Goal: Use online tool/utility: Utilize a website feature to perform a specific function

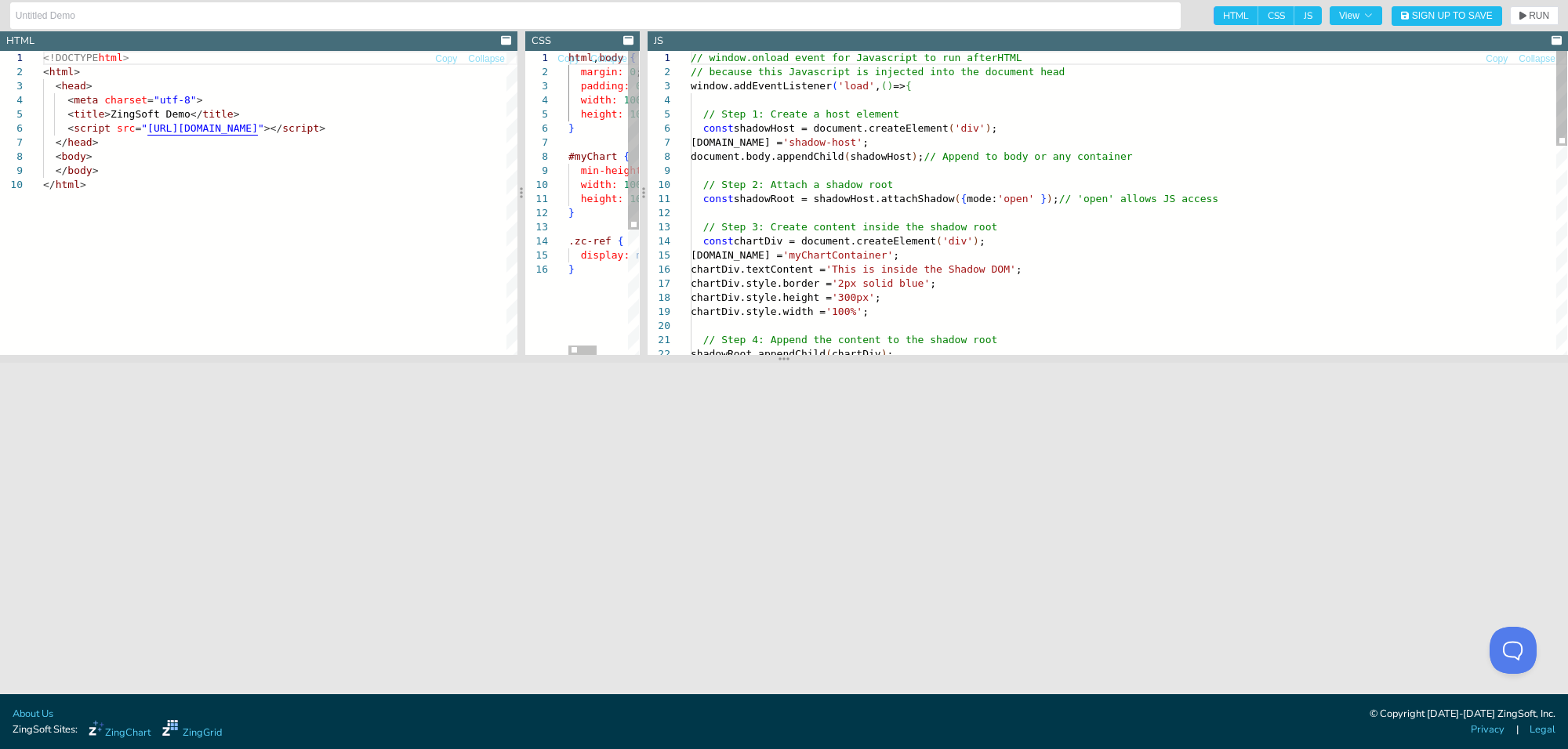
drag, startPoint x: 1047, startPoint y: 217, endPoint x: 644, endPoint y: 205, distance: 403.2
click at [644, 205] on div at bounding box center [644, 193] width 8 height 323
drag, startPoint x: 724, startPoint y: 122, endPoint x: 986, endPoint y: 140, distance: 262.6
click at [976, 140] on div "// window.onload event for Javascript to run after HTML // because this Javascr…" at bounding box center [1128, 535] width 877 height 967
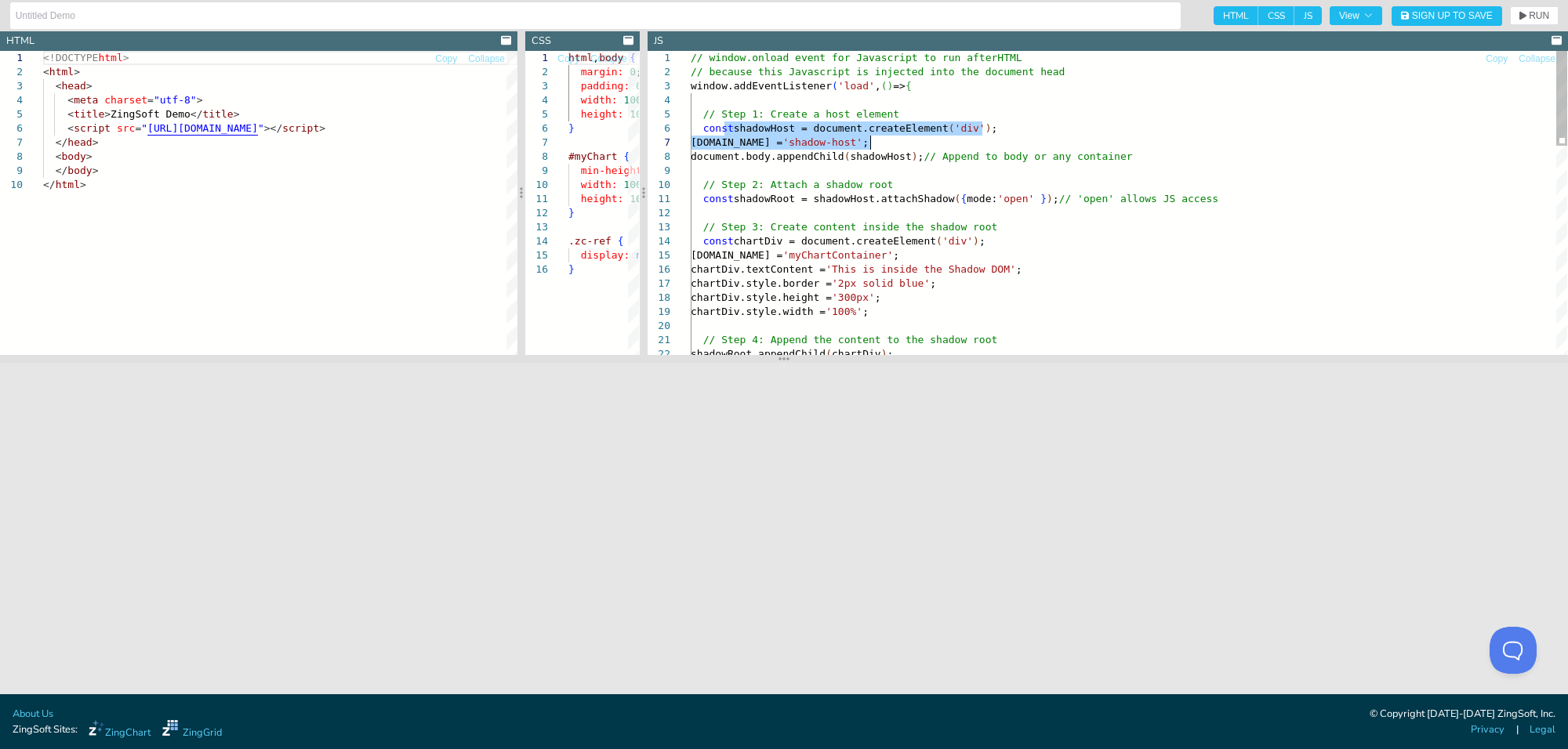
click at [1008, 140] on div "// window.onload event for Javascript to run after HTML // because this Javascr…" at bounding box center [1128, 535] width 877 height 967
click at [711, 139] on div "// window.onload event for Javascript to run after HTML // because this Javascr…" at bounding box center [1128, 535] width 877 height 967
click at [954, 147] on div "// window.onload event for Javascript to run after HTML // because this Javascr…" at bounding box center [1128, 535] width 877 height 967
drag, startPoint x: 700, startPoint y: 143, endPoint x: 1014, endPoint y: 155, distance: 314.2
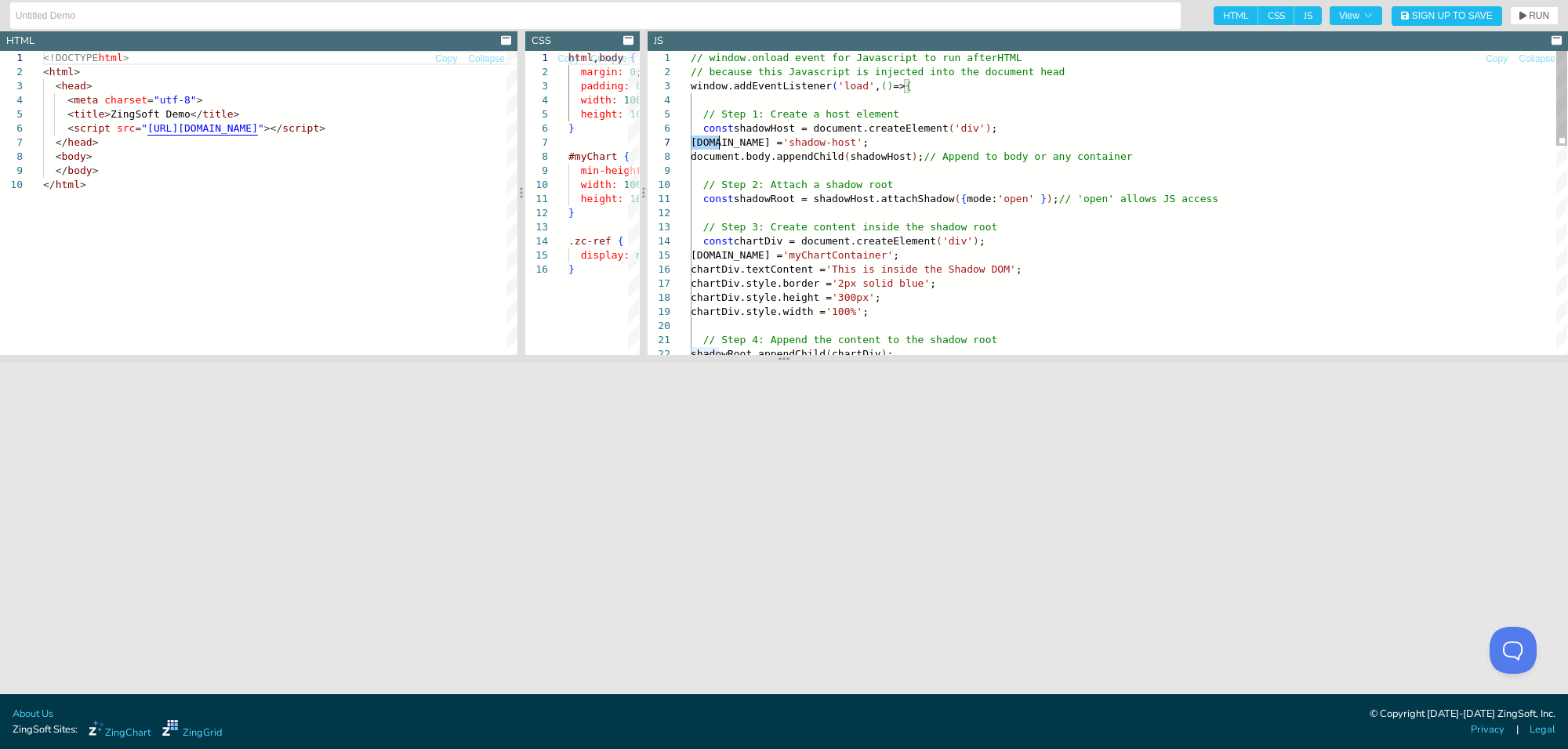
click at [1014, 155] on div "// window.onload event for Javascript to run after HTML // because this Javascr…" at bounding box center [1128, 535] width 877 height 967
click at [1024, 155] on div "// window.onload event for Javascript to run after HTML // because this Javascr…" at bounding box center [1128, 535] width 877 height 967
click at [749, 155] on div "// window.onload event for Javascript to run after HTML // because this Javascr…" at bounding box center [1128, 535] width 877 height 967
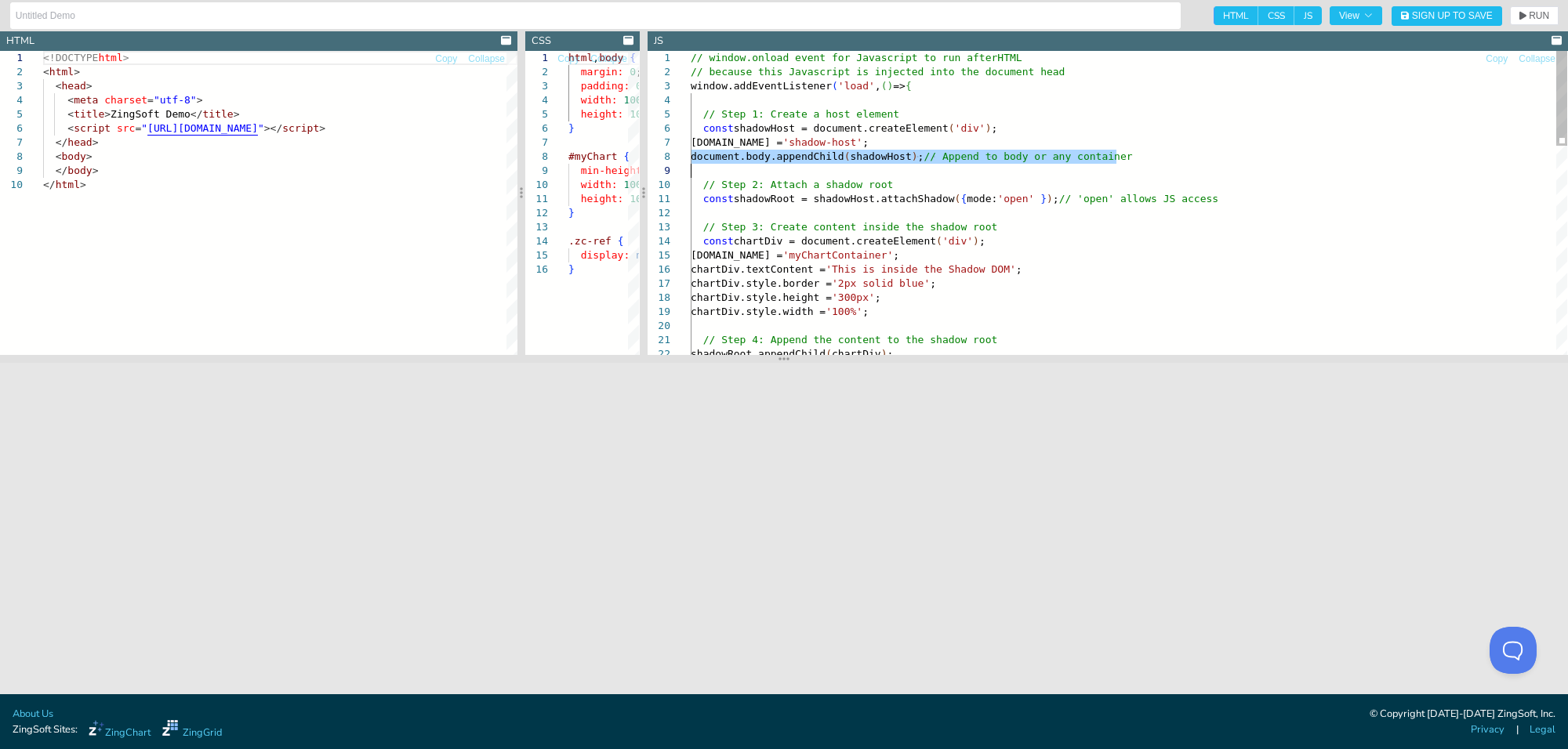
click at [938, 155] on div "// window.onload event for Javascript to run after HTML // because this Javascr…" at bounding box center [1128, 535] width 877 height 967
drag, startPoint x: 1172, startPoint y: 158, endPoint x: 784, endPoint y: 130, distance: 389.0
click at [802, 130] on div "// window.onload event for Javascript to run after HTML // because this Javascr…" at bounding box center [1128, 535] width 877 height 967
click at [815, 131] on div "// window.onload event for Javascript to run after HTML // because this Javascr…" at bounding box center [1128, 535] width 877 height 967
click at [730, 200] on div "// window.onload event for Javascript to run after HTML // because this Javascr…" at bounding box center [1128, 535] width 877 height 967
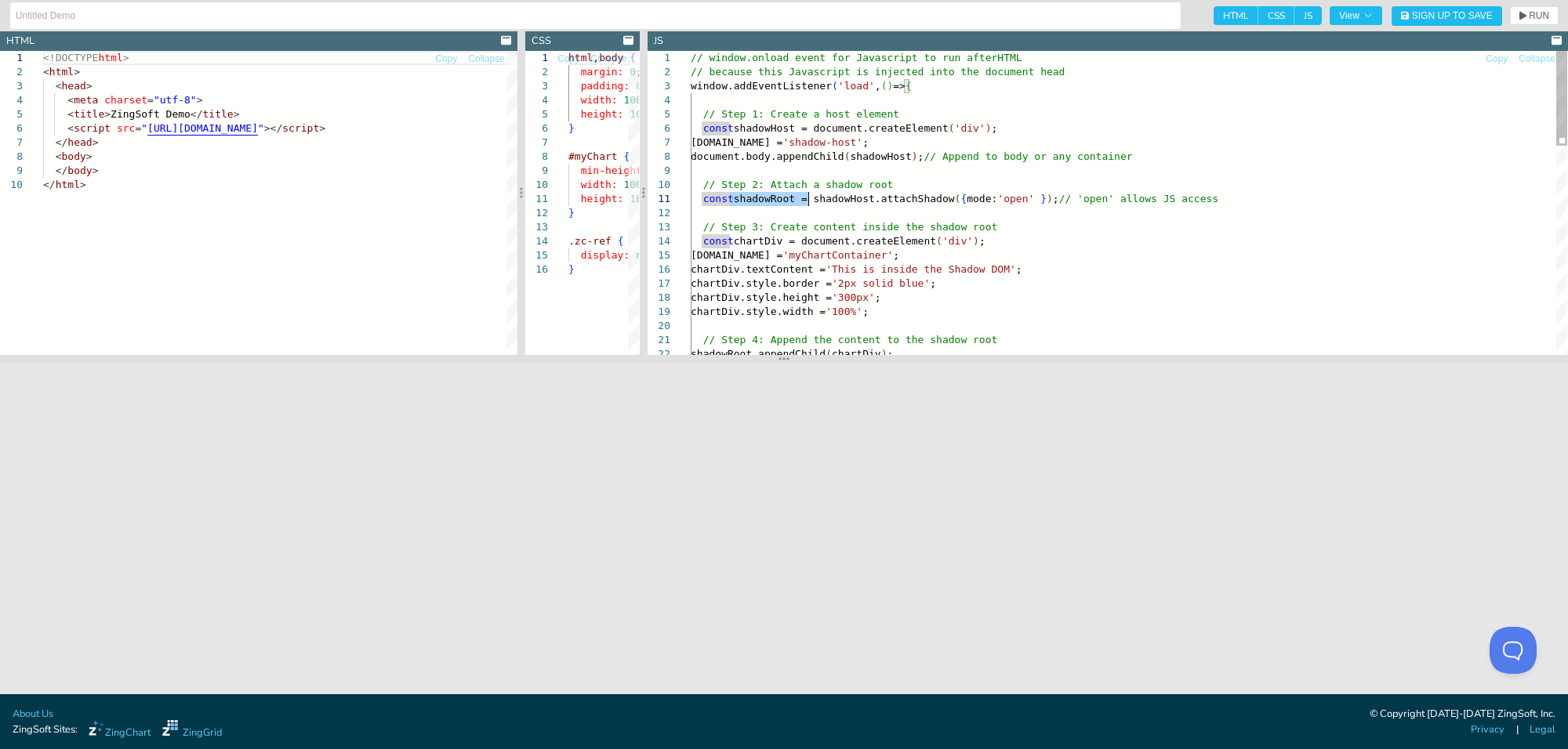
drag, startPoint x: 810, startPoint y: 194, endPoint x: 1083, endPoint y: 190, distance: 273.0
click at [1066, 192] on div "// window.onload event for Javascript to run after HTML // because this Javascr…" at bounding box center [1128, 535] width 877 height 967
click at [1084, 190] on div "// window.onload event for Javascript to run after HTML // because this Javascr…" at bounding box center [1128, 535] width 877 height 967
click at [911, 202] on div "// window.onload event for Javascript to run after HTML // because this Javascr…" at bounding box center [1128, 535] width 877 height 967
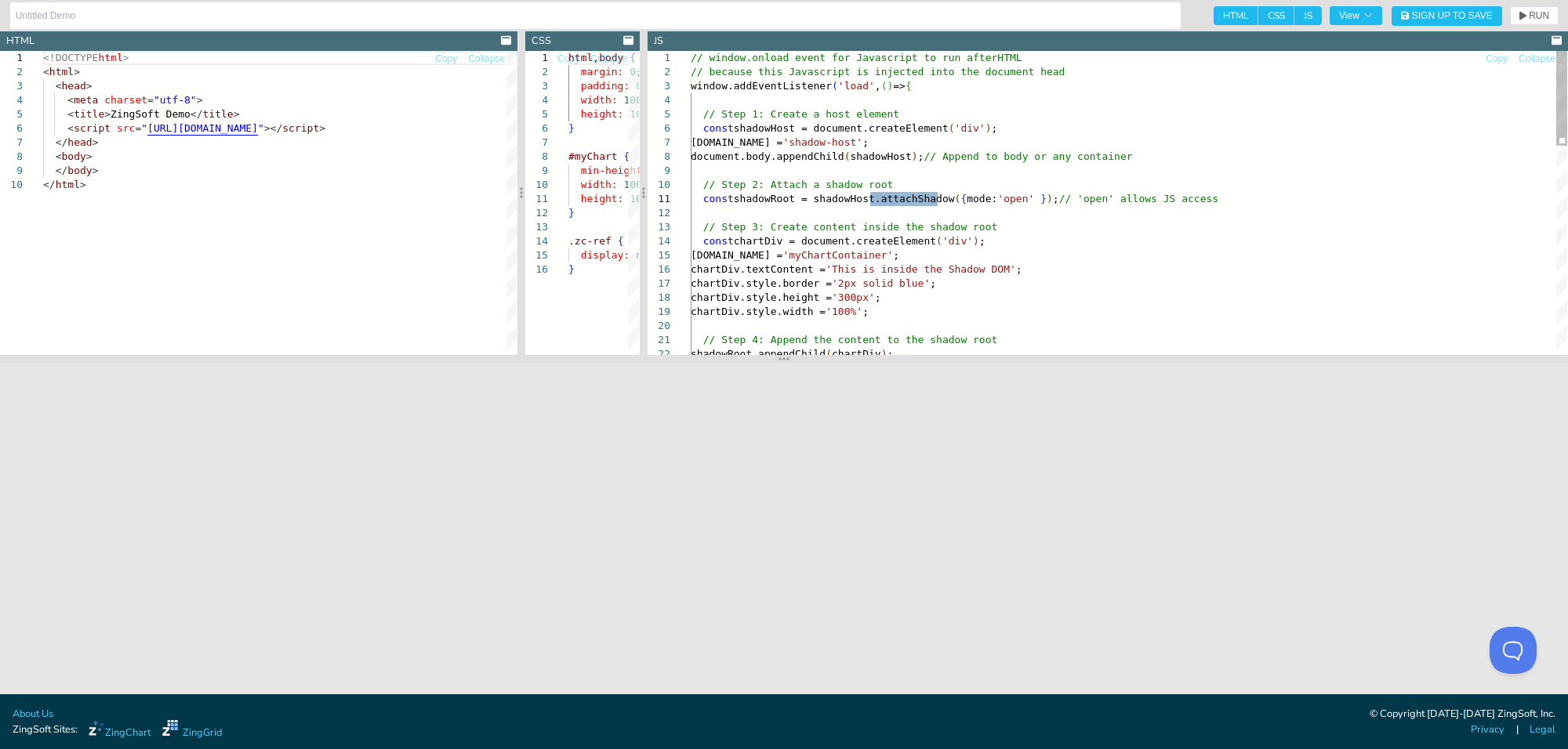
click at [849, 206] on div "// window.onload event for Javascript to run after HTML // because this Javascr…" at bounding box center [1128, 535] width 877 height 967
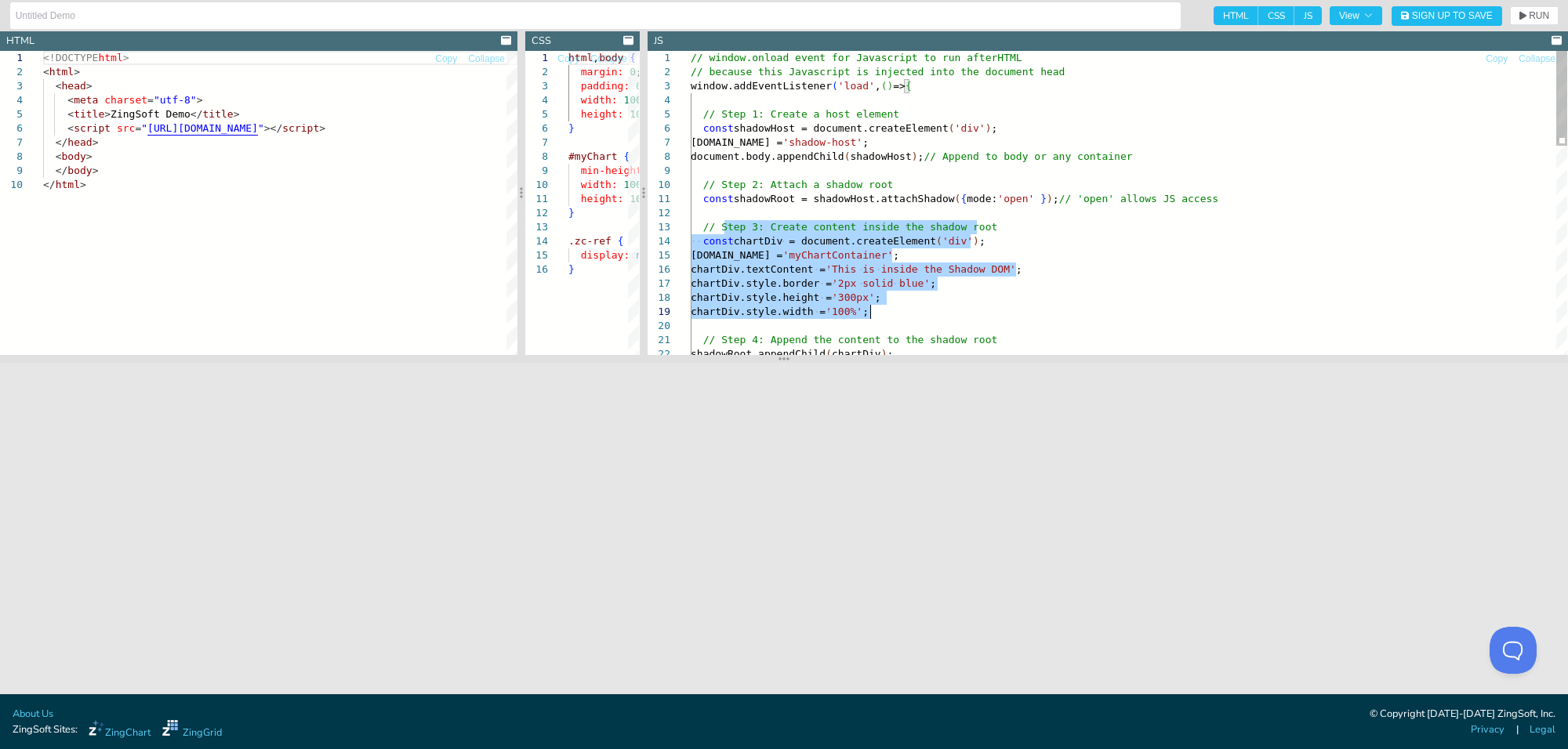
drag, startPoint x: 724, startPoint y: 234, endPoint x: 931, endPoint y: 320, distance: 224.2
click at [927, 317] on div "// window.onload event for Javascript to run after HTML // because this Javascr…" at bounding box center [1128, 535] width 877 height 967
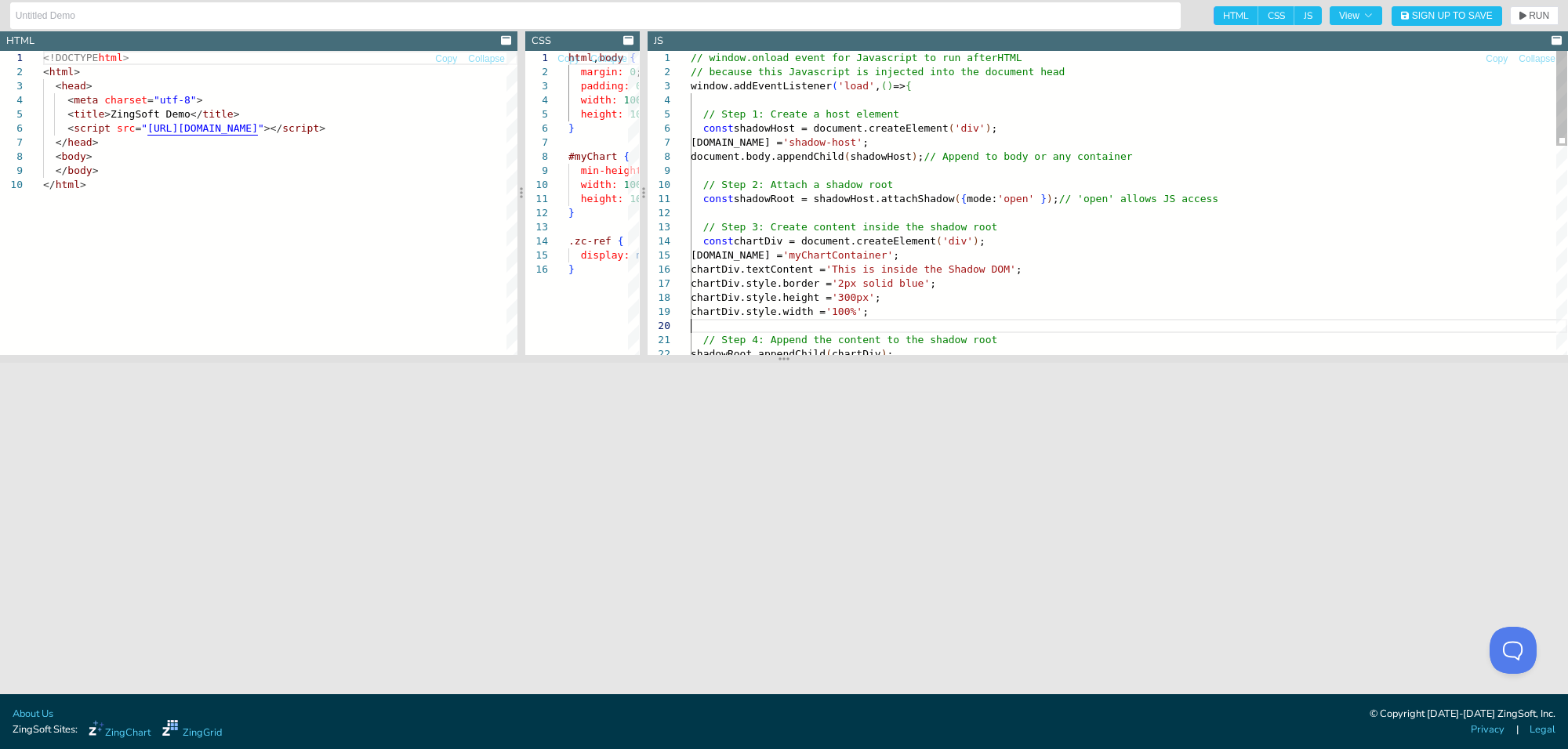
click at [931, 320] on div "// window.onload event for Javascript to run after HTML // because this Javascr…" at bounding box center [1128, 535] width 877 height 967
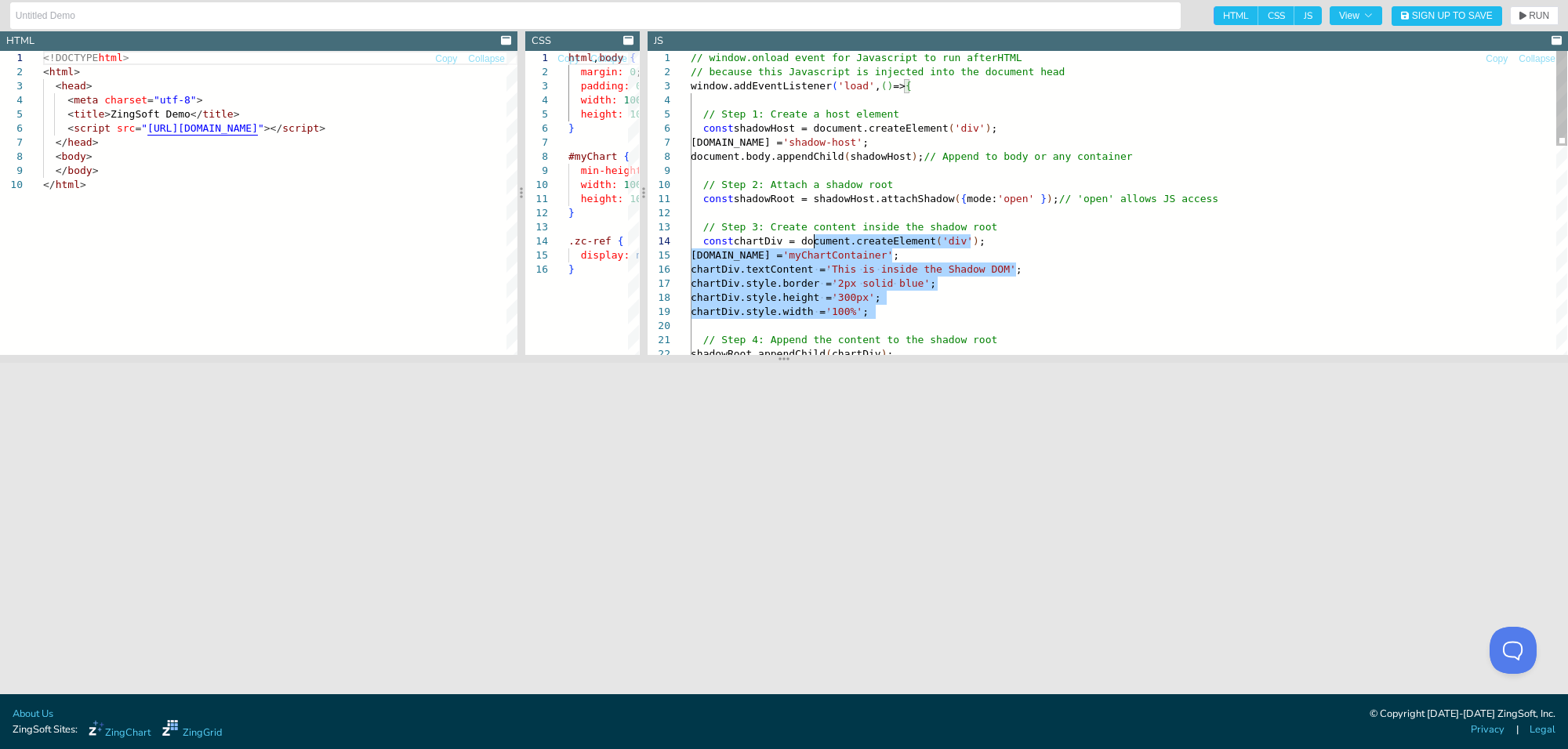
drag, startPoint x: 901, startPoint y: 319, endPoint x: 766, endPoint y: 226, distance: 163.9
click at [761, 224] on div "// window.onload event for Javascript to run after HTML // because this Javascr…" at bounding box center [1128, 535] width 877 height 967
click at [883, 263] on div "// window.onload event for Javascript to run after HTML // because this Javascr…" at bounding box center [1128, 535] width 877 height 967
click at [1065, 240] on div "// window.onload event for Javascript to run after HTML // because this Javascr…" at bounding box center [1128, 535] width 877 height 967
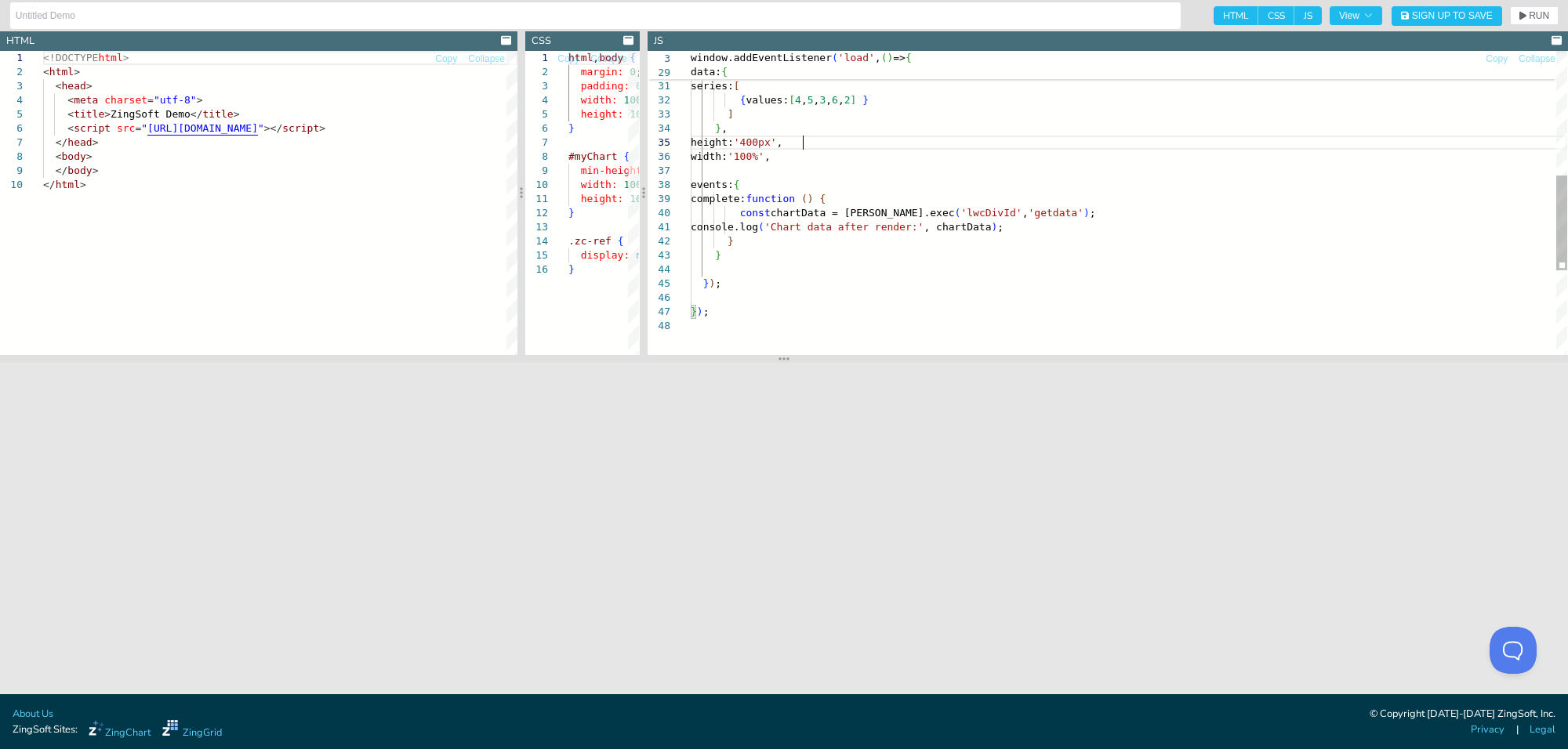
click at [921, 141] on div "{ values: [ 4 , 5 , 3 , 6 , 2 ] } ] } , height: '400px' , width: '100%' , event…" at bounding box center [1128, 140] width 877 height 967
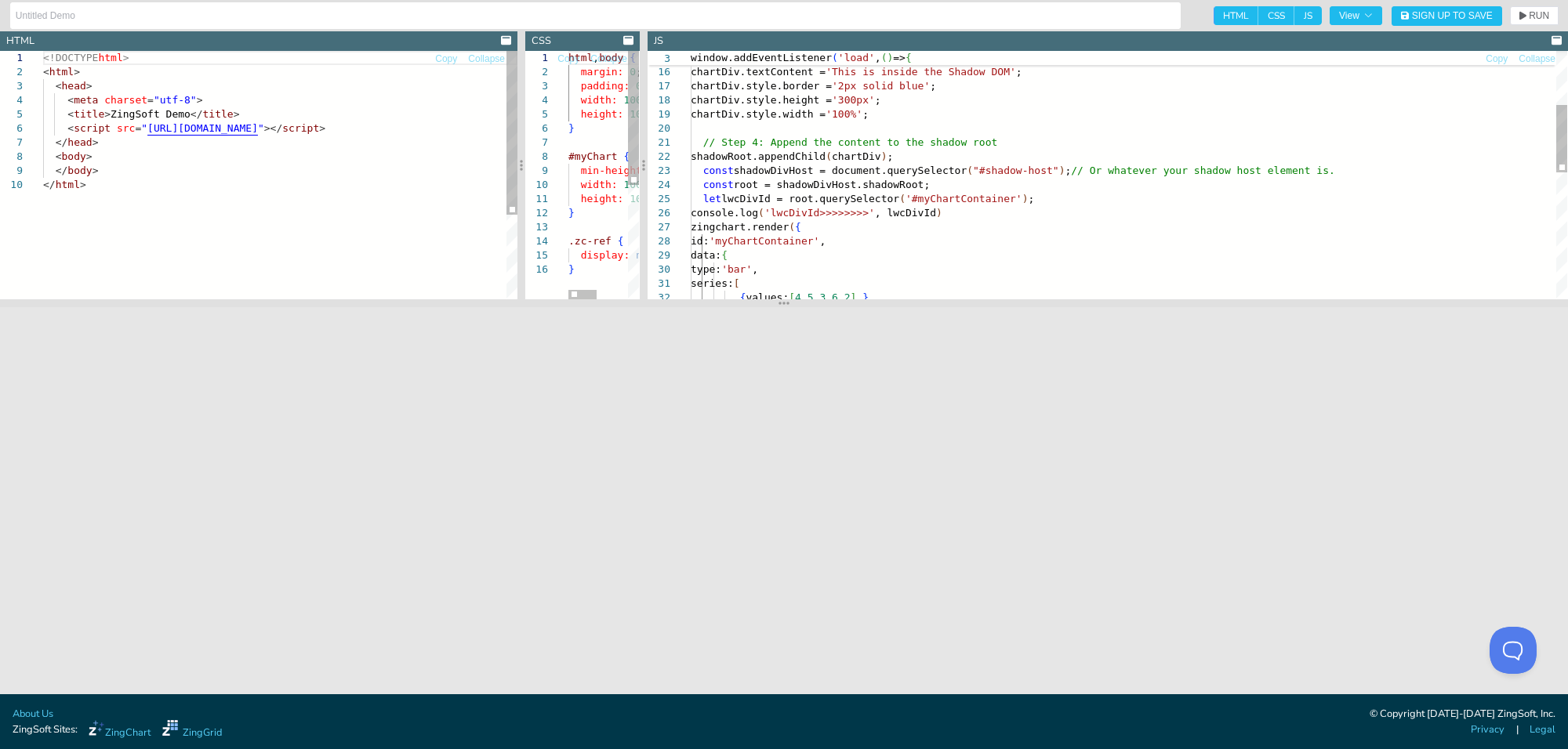
drag, startPoint x: 783, startPoint y: 362, endPoint x: 782, endPoint y: 306, distance: 56.0
click at [782, 306] on icon at bounding box center [784, 303] width 11 height 13
click at [568, 293] on div at bounding box center [582, 294] width 28 height 9
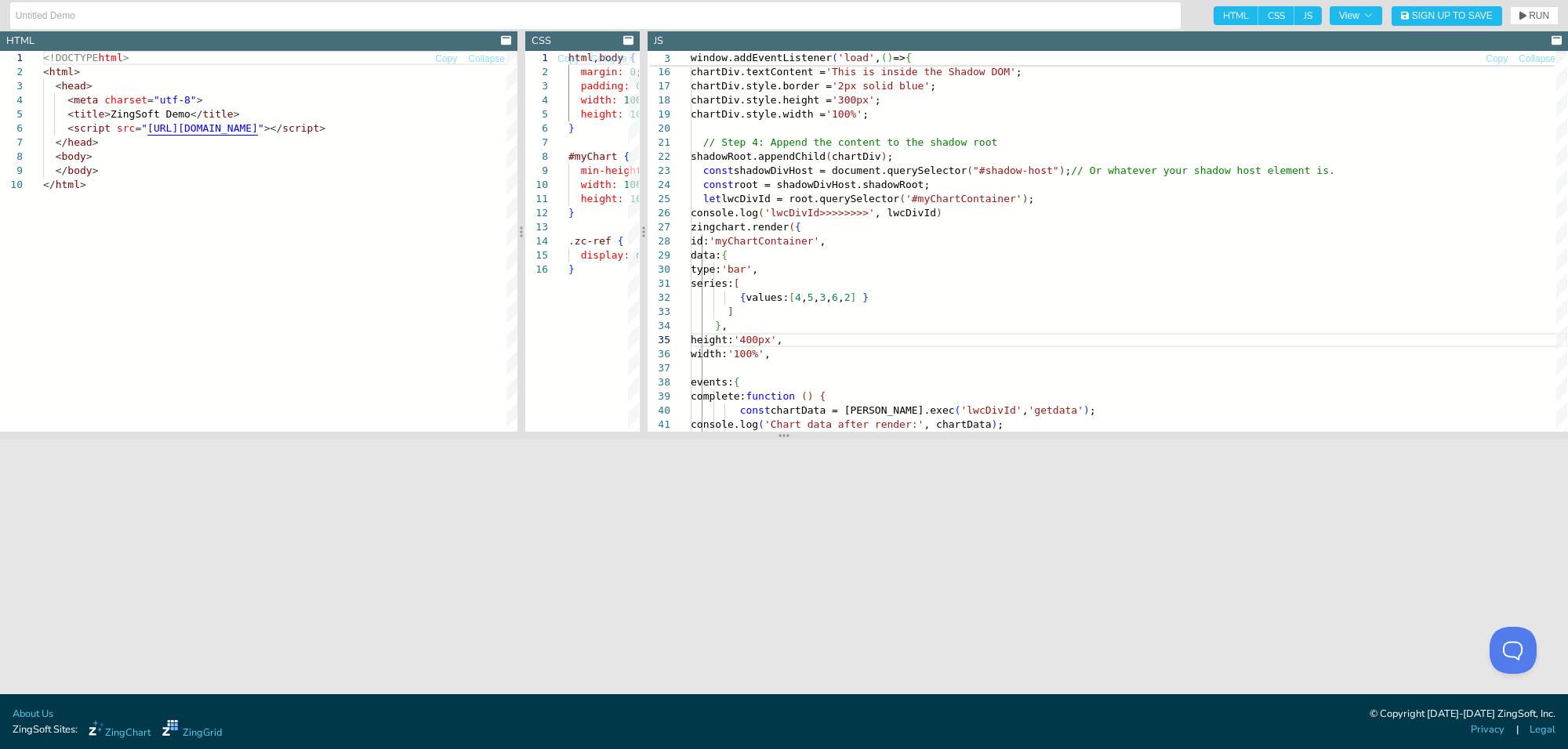
drag, startPoint x: 708, startPoint y: 304, endPoint x: 694, endPoint y: 436, distance: 132.7
click at [694, 436] on section at bounding box center [784, 435] width 1568 height 8
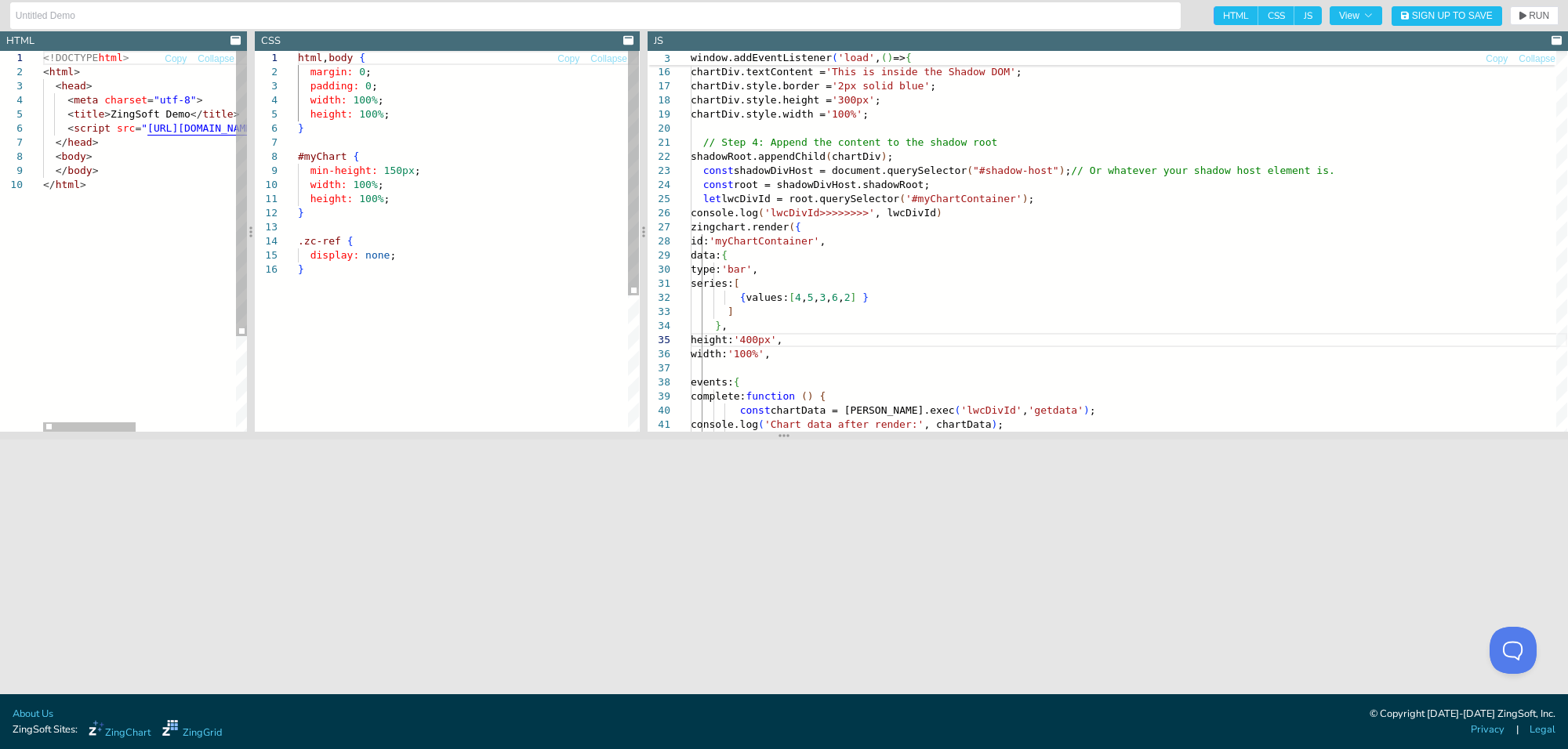
drag, startPoint x: 519, startPoint y: 260, endPoint x: 248, endPoint y: 207, distance: 276.1
click at [248, 207] on div at bounding box center [250, 231] width 8 height 400
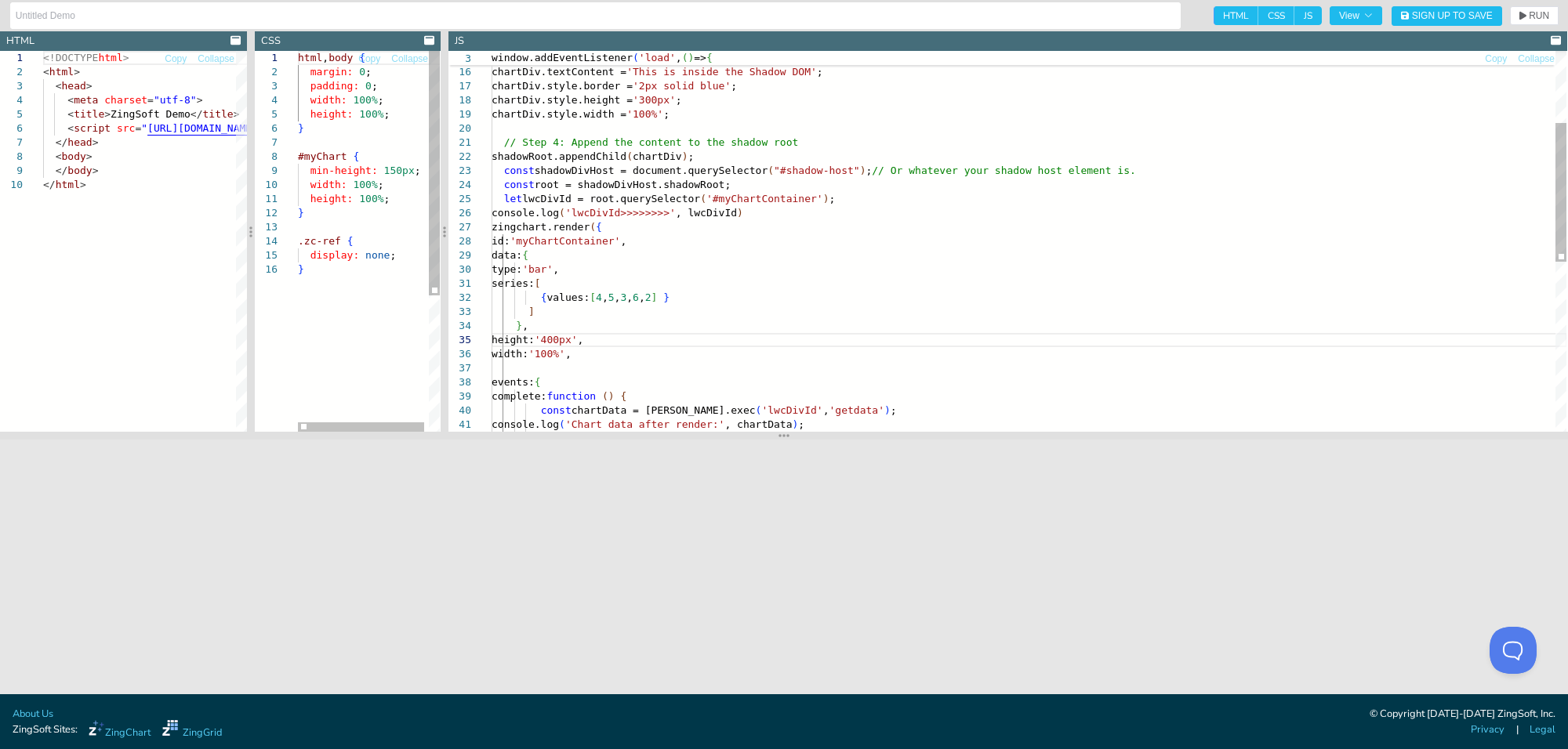
drag, startPoint x: 644, startPoint y: 231, endPoint x: 446, endPoint y: 220, distance: 198.3
click at [446, 220] on div at bounding box center [444, 231] width 8 height 400
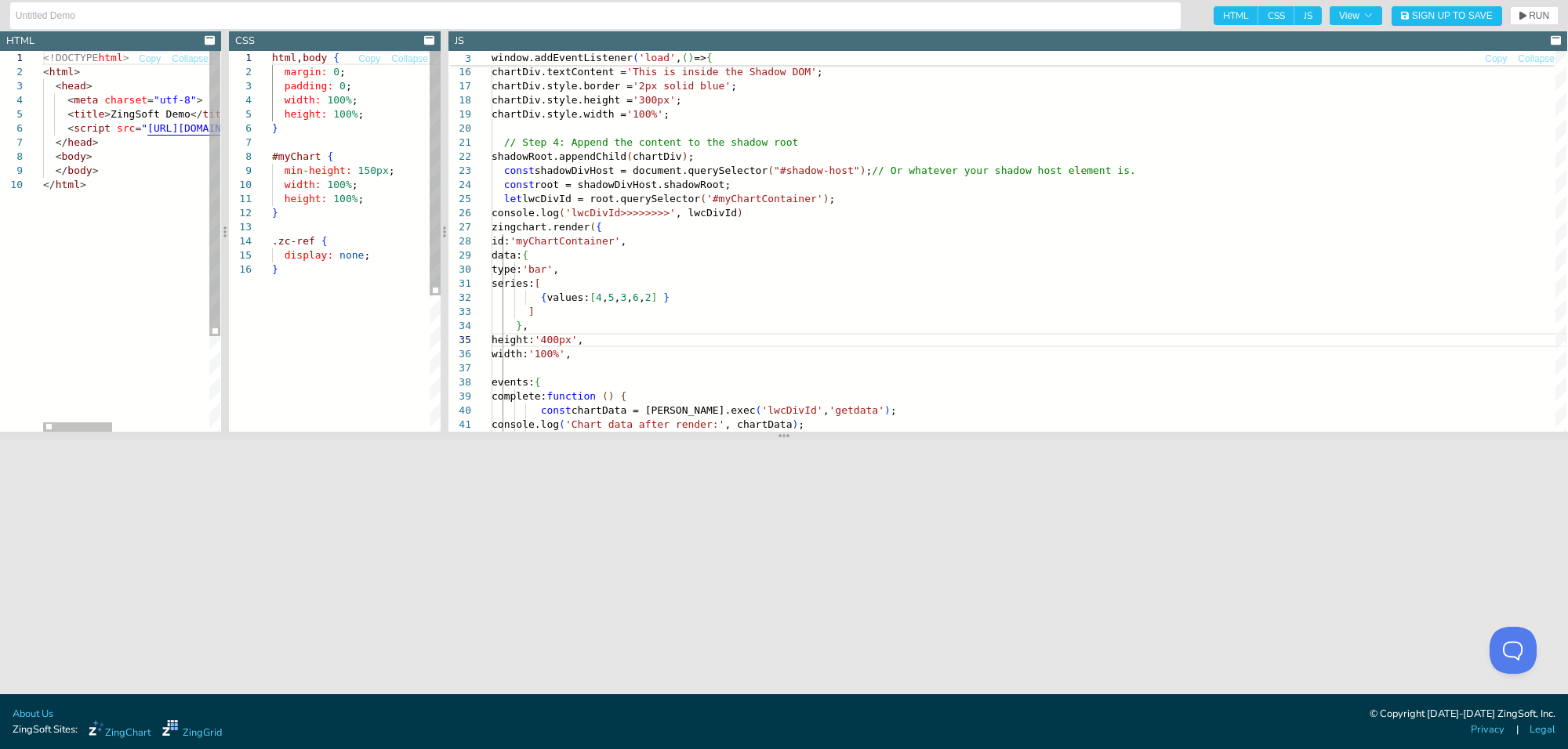
drag, startPoint x: 249, startPoint y: 224, endPoint x: 224, endPoint y: 224, distance: 25.0
click at [224, 224] on div at bounding box center [224, 231] width 8 height 400
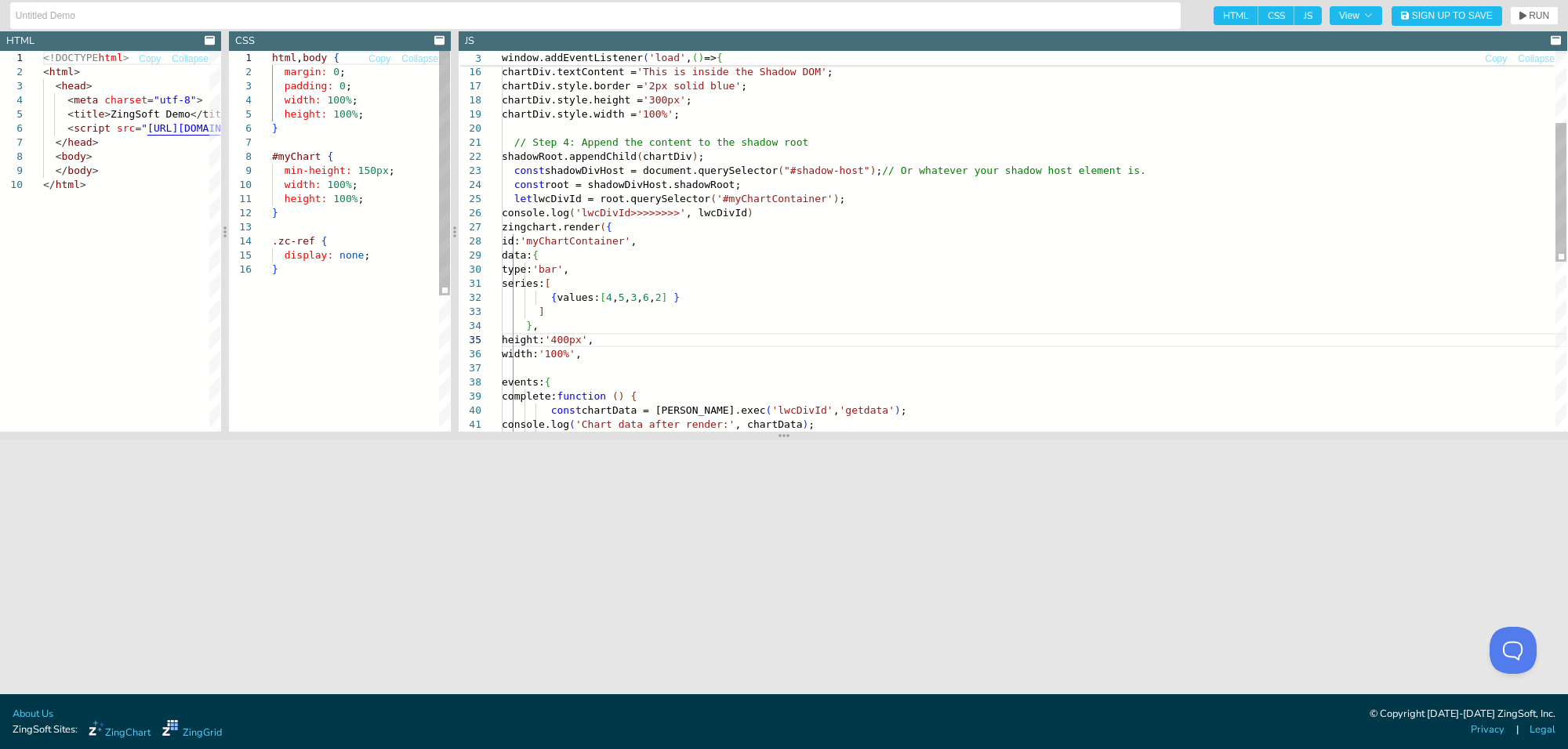
drag, startPoint x: 443, startPoint y: 255, endPoint x: 453, endPoint y: 255, distance: 10.0
click at [453, 255] on div at bounding box center [454, 231] width 8 height 400
click at [871, 249] on div "{ values: [ 4 , 5 , 3 , 6 , 2 ] } data: { type: 'bar' , series: [ let lwcDivId …" at bounding box center [1035, 375] width 1065 height 1044
click at [914, 247] on div "{ values: [ 4 , 5 , 3 , 6 , 2 ] } data: { type: 'bar' , series: [ let lwcDivId …" at bounding box center [1035, 375] width 1065 height 1044
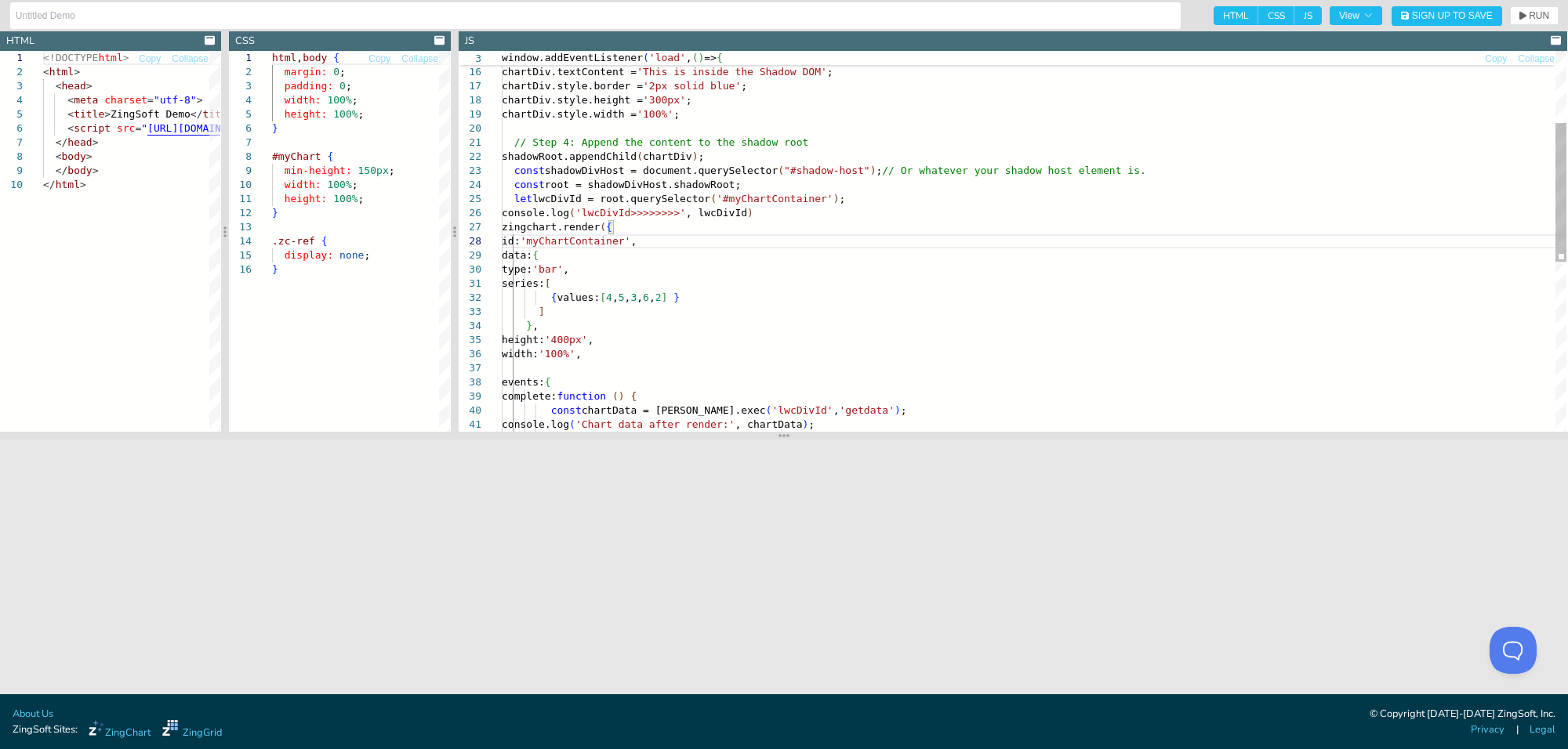
click at [724, 355] on div "{ values: [ 4 , 5 , 3 , 6 , 2 ] } data: { type: 'bar' , series: [ let lwcDivId …" at bounding box center [1035, 375] width 1065 height 1044
click at [676, 438] on section at bounding box center [784, 437] width 1568 height 8
click at [639, 369] on div "{ values: [ 4 , 5 , 3 , 6 , 2 ] } data: { type: 'bar' , series: [ let lwcDivId …" at bounding box center [1035, 375] width 1065 height 1045
drag, startPoint x: 547, startPoint y: 294, endPoint x: 722, endPoint y: 296, distance: 175.0
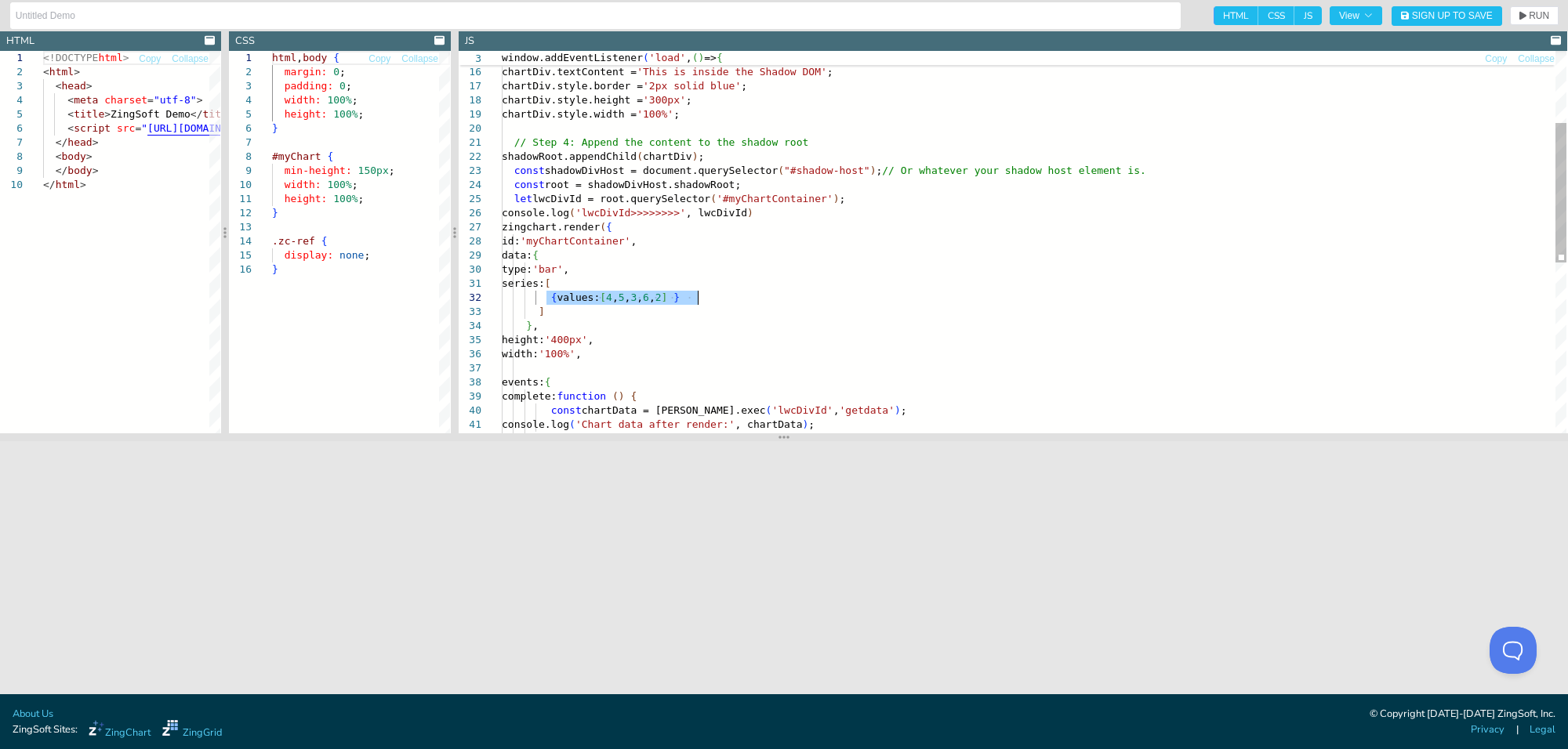
click at [722, 296] on div "{ values: [ 4 , 5 , 3 , 6 , 2 ] } data: { type: 'bar' , series: [ let lwcDivId …" at bounding box center [1035, 375] width 1065 height 1045
click at [722, 295] on div "{ values: [ 4 , 5 , 3 , 6 , 2 ] } data: { type: 'bar' , series: [ let lwcDivId …" at bounding box center [1035, 375] width 1065 height 1045
drag, startPoint x: 545, startPoint y: 294, endPoint x: 743, endPoint y: 293, distance: 198.0
click at [743, 293] on div "{ values: [ 4 , 5 , 3 , 6 , 2 ] } data: { type: 'bar' , series: [ let lwcDivId …" at bounding box center [1035, 375] width 1065 height 1045
click at [708, 291] on div "{ values: [ 4 , 5 , 3 , 6 , 2 ] } data: { type: 'bar' , series: [ let lwcDivId …" at bounding box center [1035, 375] width 1065 height 1045
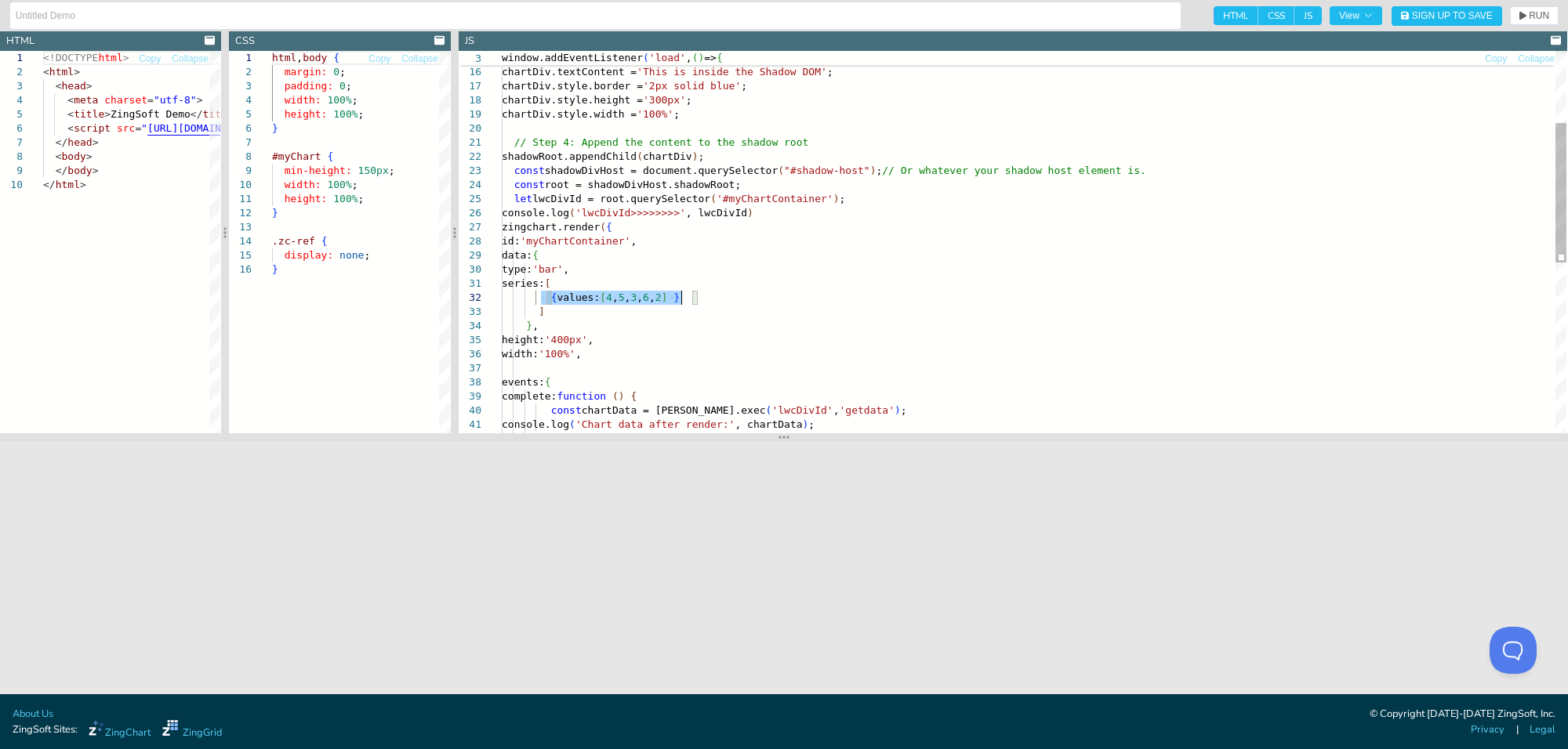
drag, startPoint x: 544, startPoint y: 298, endPoint x: 737, endPoint y: 302, distance: 193.0
click at [737, 302] on div "{ values: [ 4 , 5 , 3 , 6 , 2 ] } data: { type: 'bar' , series: [ let lwcDivId …" at bounding box center [1035, 375] width 1065 height 1045
click at [562, 292] on div "{ values: [ 4 , 5 , 3 , 6 , 2 ] } data: { type: 'bar' , series: [ let lwcDivId …" at bounding box center [1035, 375] width 1065 height 1045
drag, startPoint x: 544, startPoint y: 299, endPoint x: 711, endPoint y: 299, distance: 167.0
click at [711, 299] on div "{ values: [ 4 , 5 , 3 , 6 , 2 ] } data: { type: 'bar' , series: [ let lwcDivId …" at bounding box center [1035, 375] width 1065 height 1045
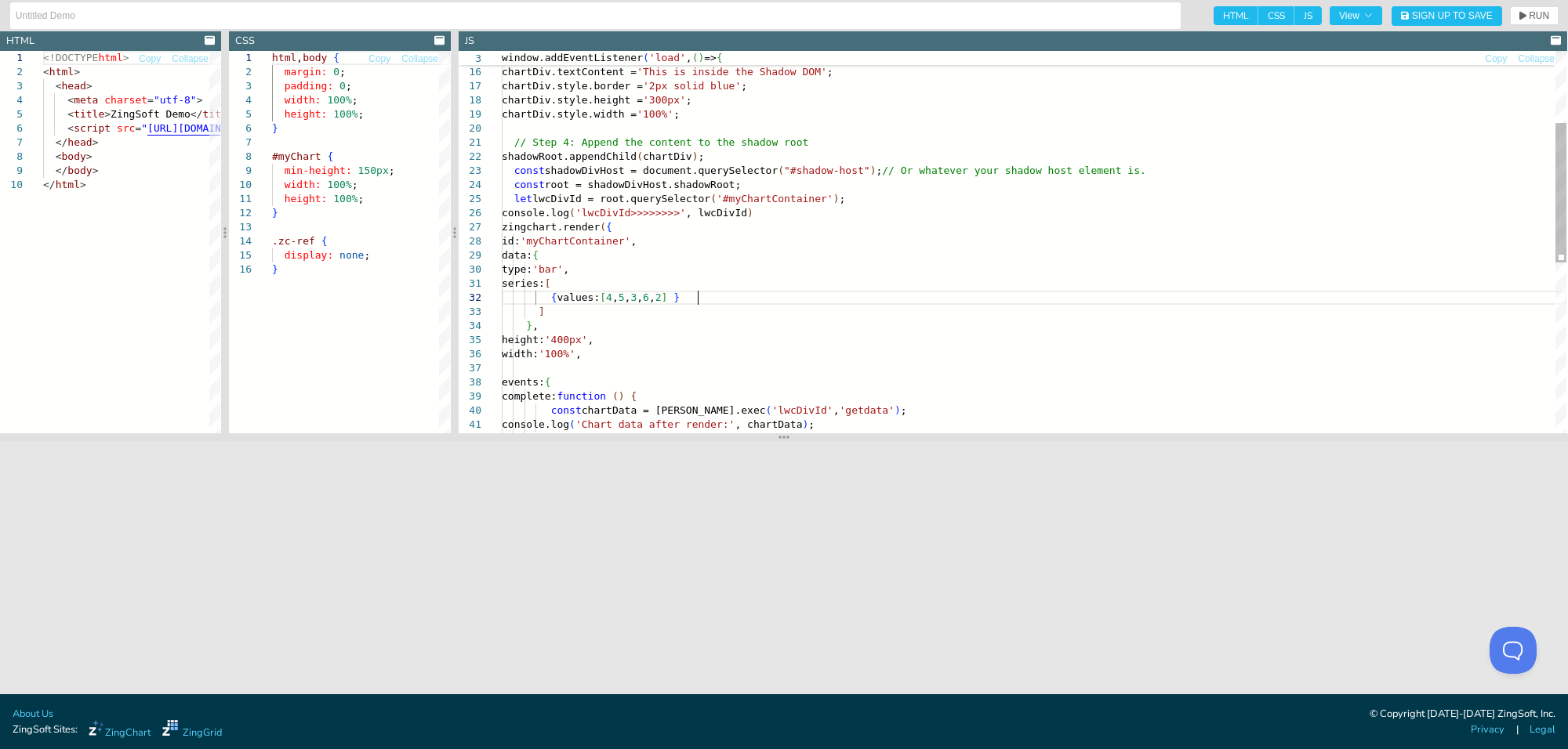
click at [722, 299] on div "{ values: [ 4 , 5 , 3 , 6 , 2 ] } data: { type: 'bar' , series: [ let lwcDivId …" at bounding box center [1035, 375] width 1065 height 1045
drag, startPoint x: 700, startPoint y: 296, endPoint x: 534, endPoint y: 294, distance: 166.0
click at [534, 294] on div "{ values: [ 4 , 5 , 3 , 6 , 2 ] } data: { type: 'bar' , series: [ let lwcDivId …" at bounding box center [1035, 375] width 1065 height 1045
click at [661, 292] on div "{ values: [ 4 , 5 , 3 , 6 , 2 ] } data: { type: 'bar' , series: [ let lwcDivId …" at bounding box center [1035, 375] width 1065 height 1045
drag, startPoint x: 716, startPoint y: 291, endPoint x: 545, endPoint y: 293, distance: 171.0
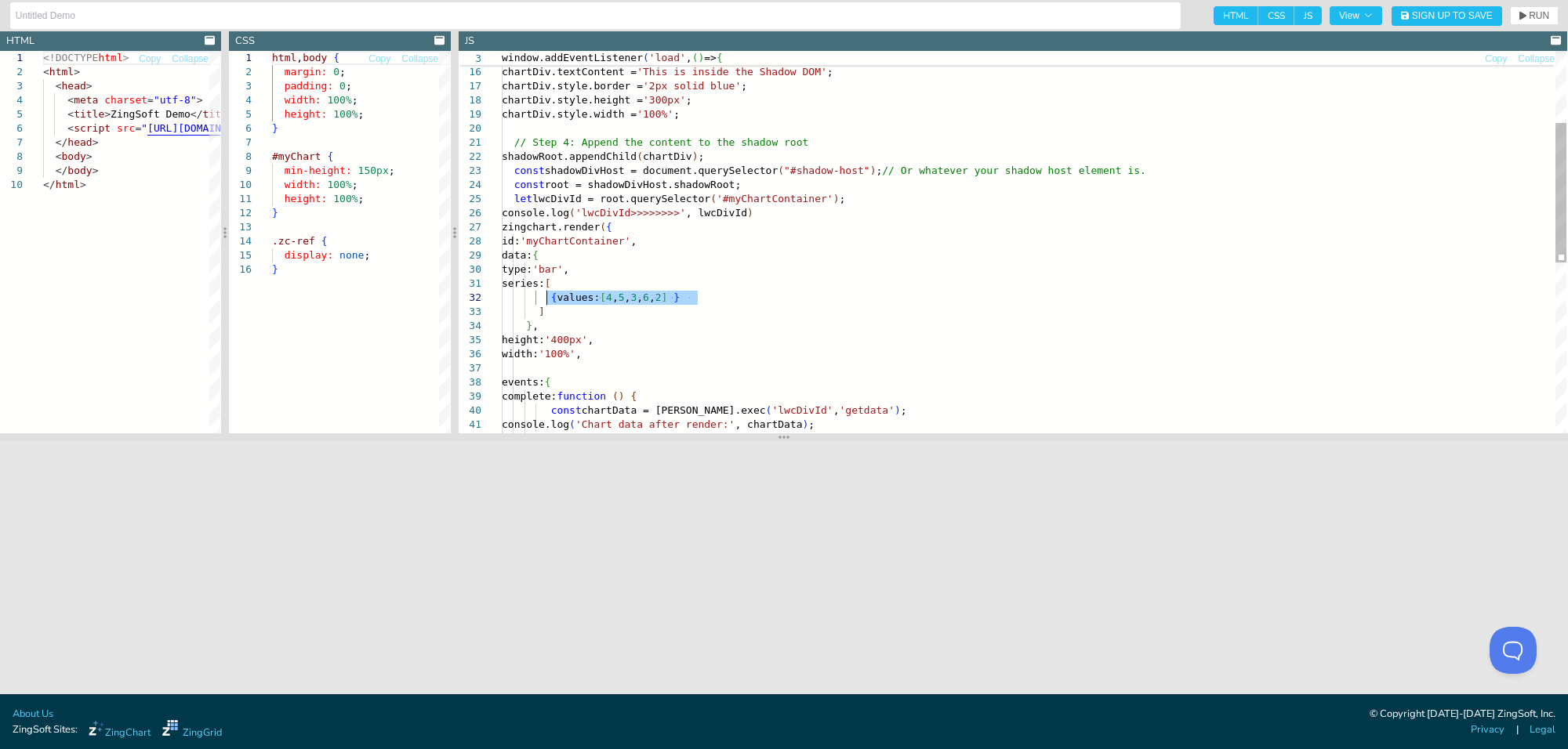
click at [545, 293] on div "{ values: [ 4 , 5 , 3 , 6 , 2 ] } data: { type: 'bar' , series: [ let lwcDivId …" at bounding box center [1035, 375] width 1065 height 1045
click at [813, 293] on div "{ values: [ 4 , 5 , 3 , 6 , 2 ] } data: { type: 'bar' , series: [ let lwcDivId …" at bounding box center [1035, 375] width 1065 height 1045
click at [716, 332] on div "{ values: [ 4 , 5 , 3 , 6 , 2 ] } data: { type: 'bar' , series: [ let lwcDivId …" at bounding box center [1035, 375] width 1065 height 1045
drag, startPoint x: 718, startPoint y: 296, endPoint x: 770, endPoint y: 293, distance: 52.1
click at [770, 293] on div "{ values: [ 4 , 5 , 3 , 6 , 2 ] } data: { type: 'bar' , series: [ let lwcDivId …" at bounding box center [1035, 375] width 1065 height 1045
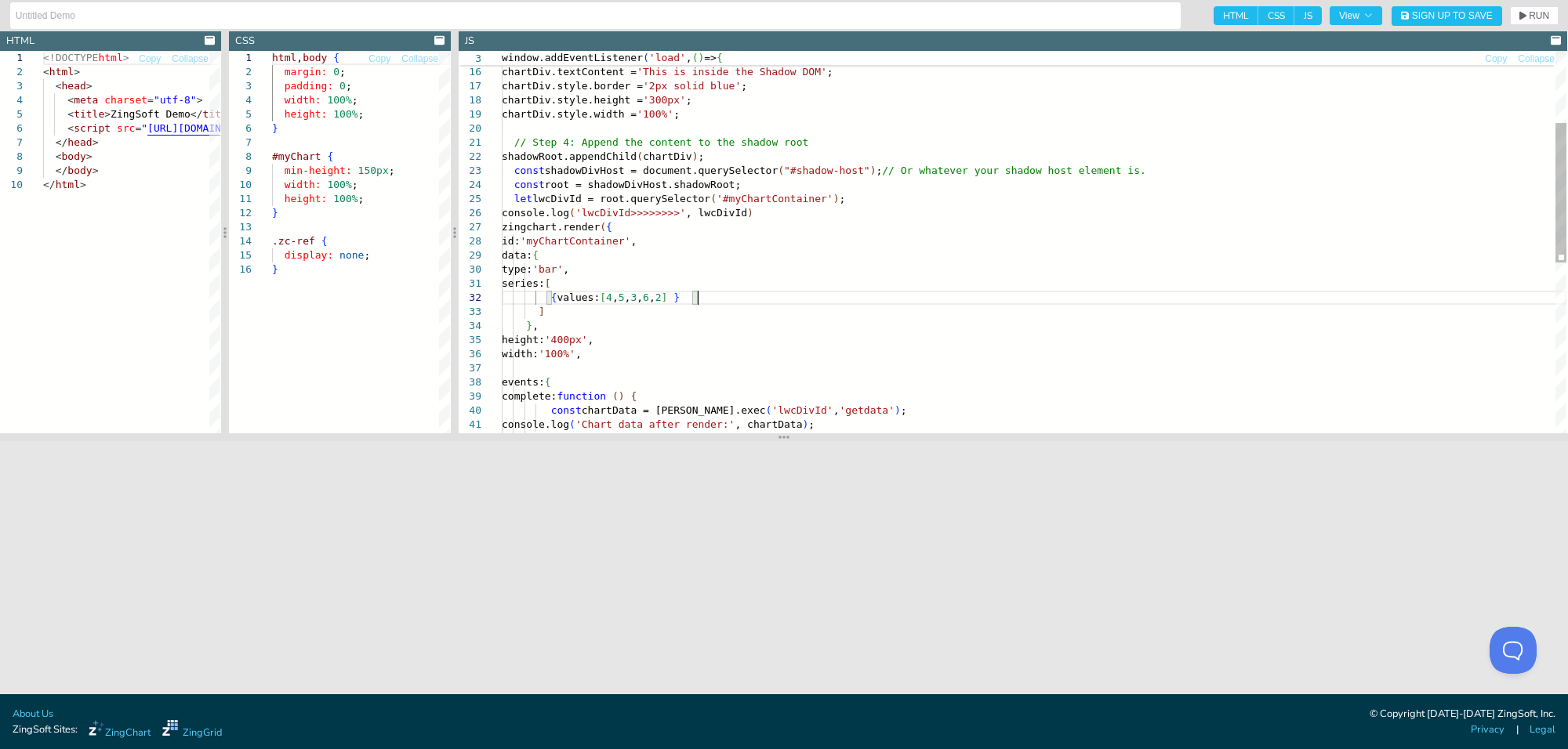
click at [737, 294] on div "{ values: [ 4 , 5 , 3 , 6 , 2 ] } data: { type: 'bar' , series: [ let lwcDivId …" at bounding box center [1035, 375] width 1065 height 1045
drag, startPoint x: 724, startPoint y: 295, endPoint x: 547, endPoint y: 299, distance: 177.0
click at [547, 299] on div "{ values: [ 4 , 5 , 3 , 6 , 2 ] } data: { type: 'bar' , series: [ let lwcDivId …" at bounding box center [1035, 375] width 1065 height 1045
click at [733, 291] on div "{ values: [ 4 , 5 , 3 , 6 , 2 ] } data: { type: 'bar' , series: [ let lwcDivId …" at bounding box center [1035, 375] width 1065 height 1045
drag, startPoint x: 545, startPoint y: 295, endPoint x: 737, endPoint y: 295, distance: 192.0
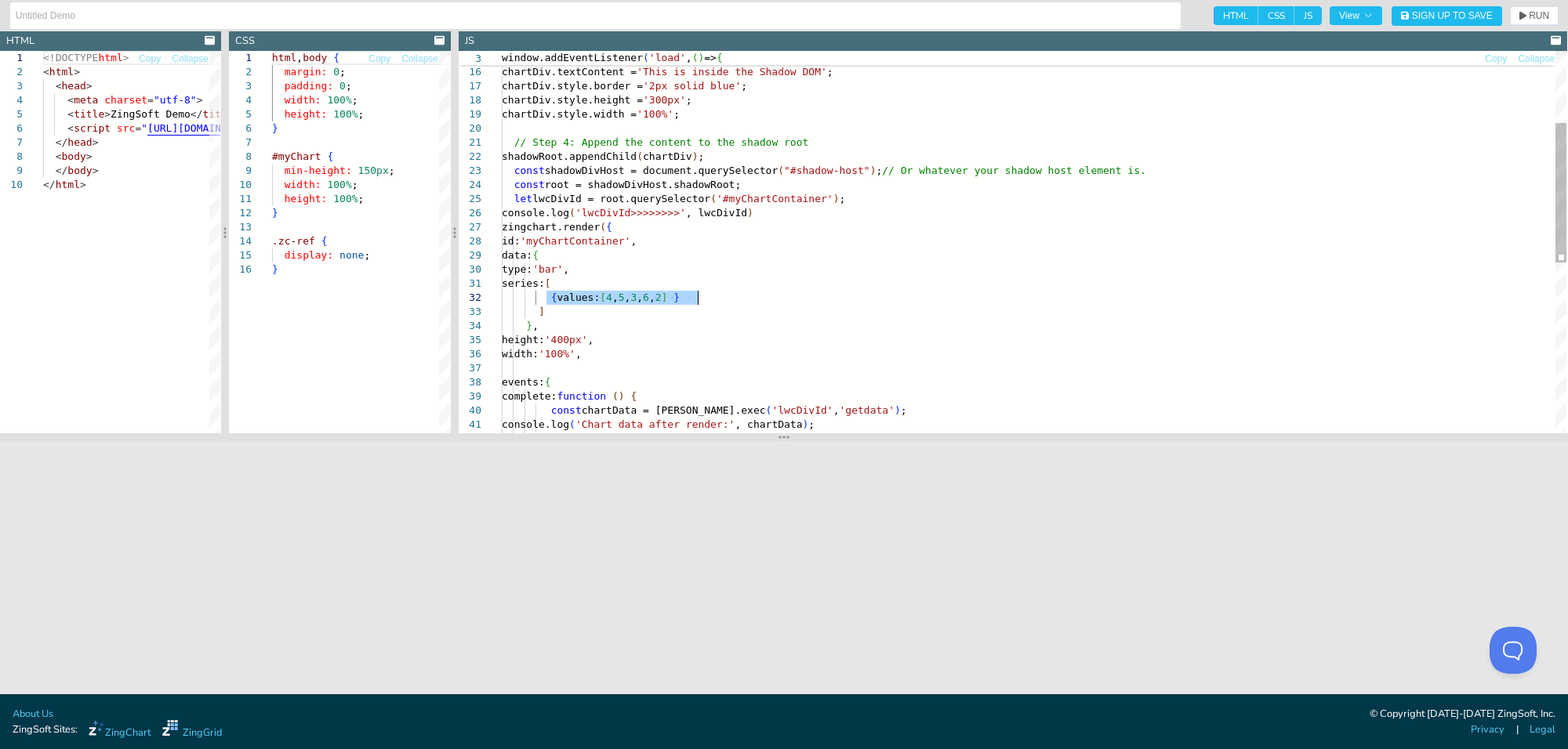
click at [737, 295] on div "{ values: [ 4 , 5 , 3 , 6 , 2 ] } data: { type: 'bar' , series: [ let lwcDivId …" at bounding box center [1035, 375] width 1065 height 1045
click at [731, 300] on div "{ values: [ 4 , 5 , 3 , 6 , 2 ] } data: { type: 'bar' , series: [ let lwcDivId …" at bounding box center [1035, 375] width 1065 height 1045
drag, startPoint x: 714, startPoint y: 293, endPoint x: 545, endPoint y: 299, distance: 169.1
click at [545, 299] on div "{ values: [ 4 , 5 , 3 , 6 , 2 ] } data: { type: 'bar' , series: [ let lwcDivId …" at bounding box center [1035, 375] width 1065 height 1045
click at [598, 316] on div "{ values: [ 4 , 5 , 3 , 6 , 2 ] } data: { type: 'bar' , series: [ let lwcDivId …" at bounding box center [1035, 375] width 1065 height 1045
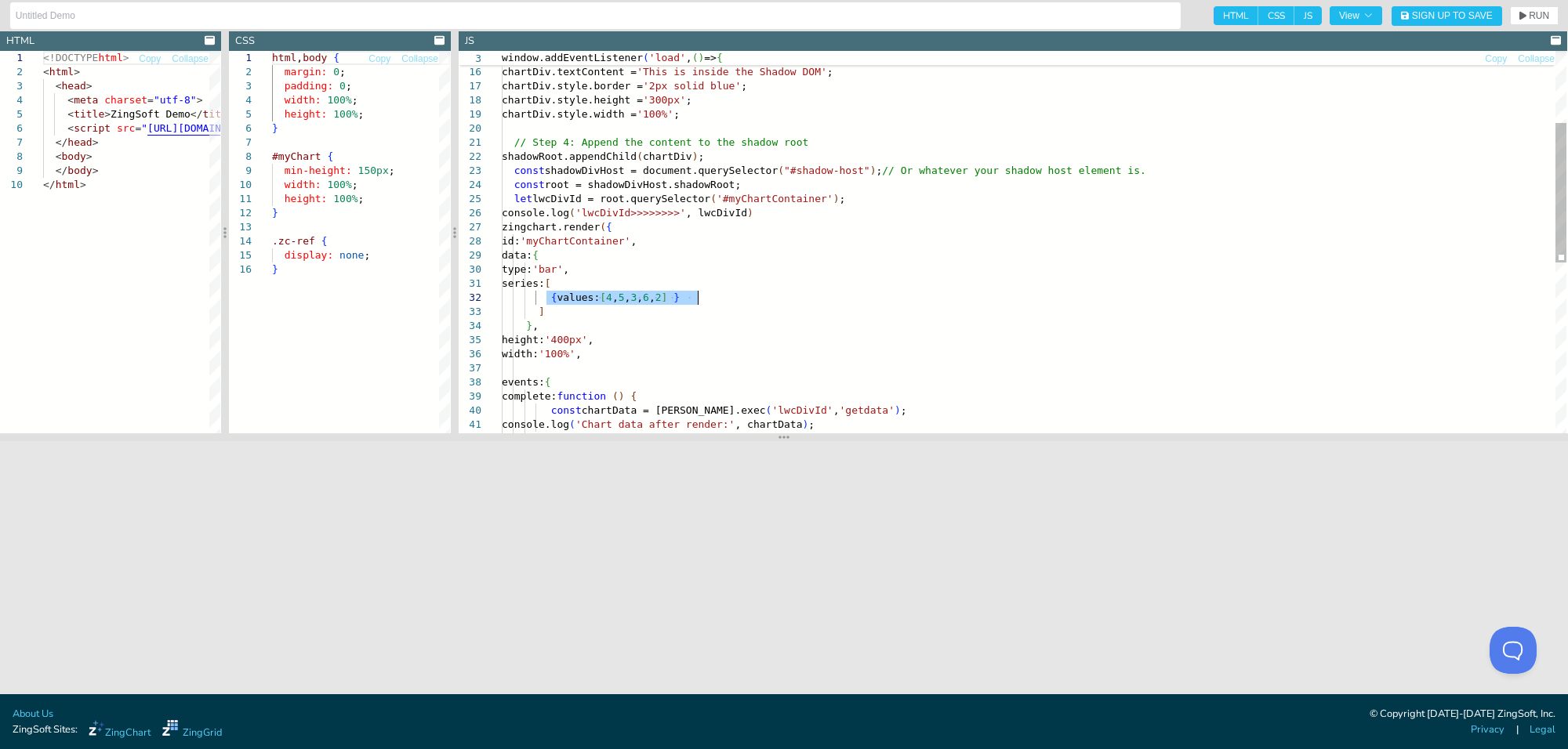
drag, startPoint x: 547, startPoint y: 296, endPoint x: 737, endPoint y: 293, distance: 190.0
click at [737, 293] on div "{ values: [ 4 , 5 , 3 , 6 , 2 ] } data: { type: 'bar' , series: [ let lwcDivId …" at bounding box center [1035, 375] width 1065 height 1045
click at [889, 255] on div "{ values: [ 4 , 5 , 3 , 6 , 2 ] } data: { type: 'bar' , series: [ let lwcDivId …" at bounding box center [1035, 375] width 1065 height 1045
click at [780, 334] on div "{ values: [ 4 , 5 , 3 , 6 , 2 ] } data: { type: 'bar' , series: [ let lwcDivId …" at bounding box center [1035, 375] width 1065 height 1045
click at [696, 275] on div "{ values: [ 4 , 5 , 3 , 6 , 2 ] } data: { type: 'bar' , series: [ let lwcDivId …" at bounding box center [1035, 375] width 1065 height 1045
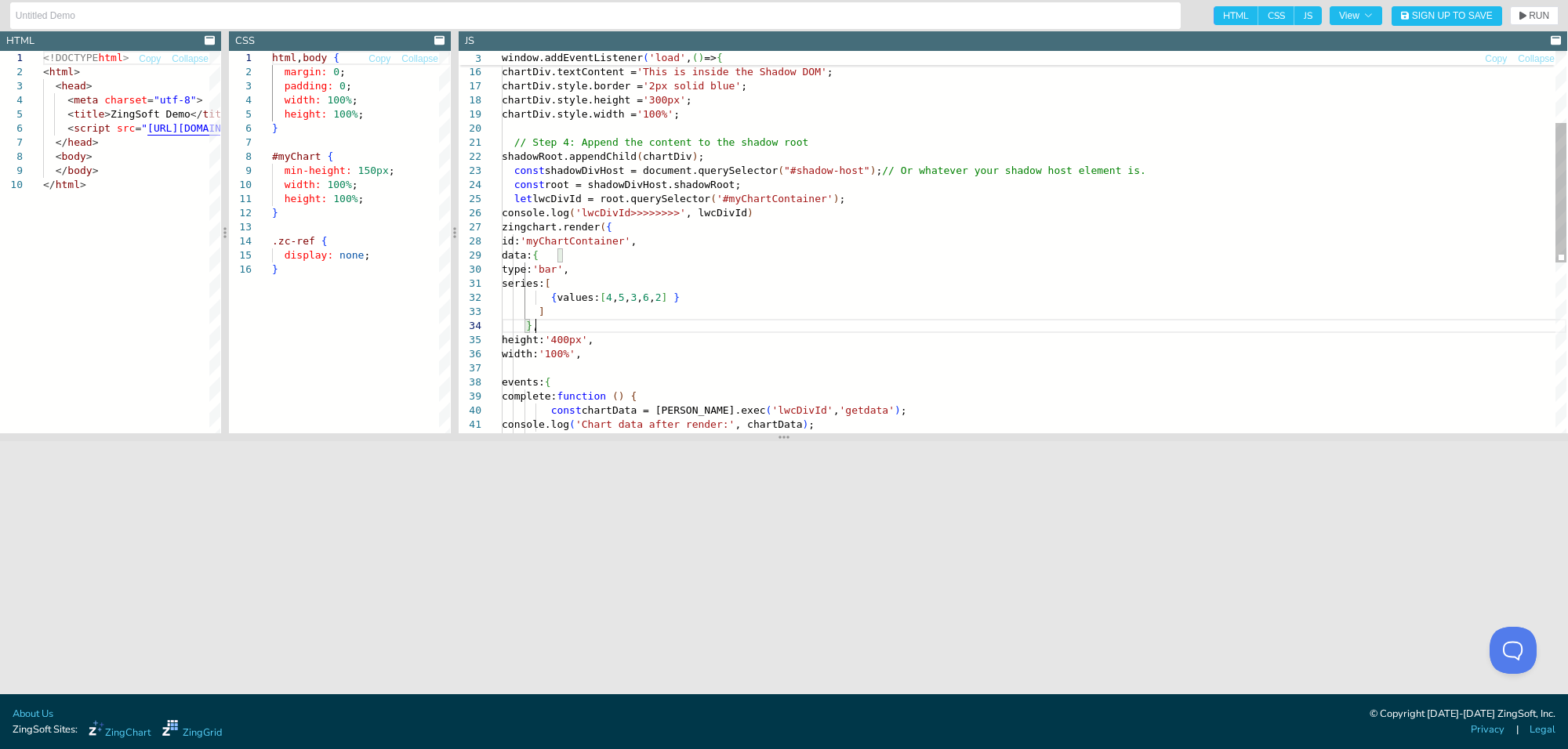
click at [918, 330] on div "{ values: [ 4 , 5 , 3 , 6 , 2 ] } data: { type: 'bar' , series: [ let lwcDivId …" at bounding box center [1035, 375] width 1065 height 1045
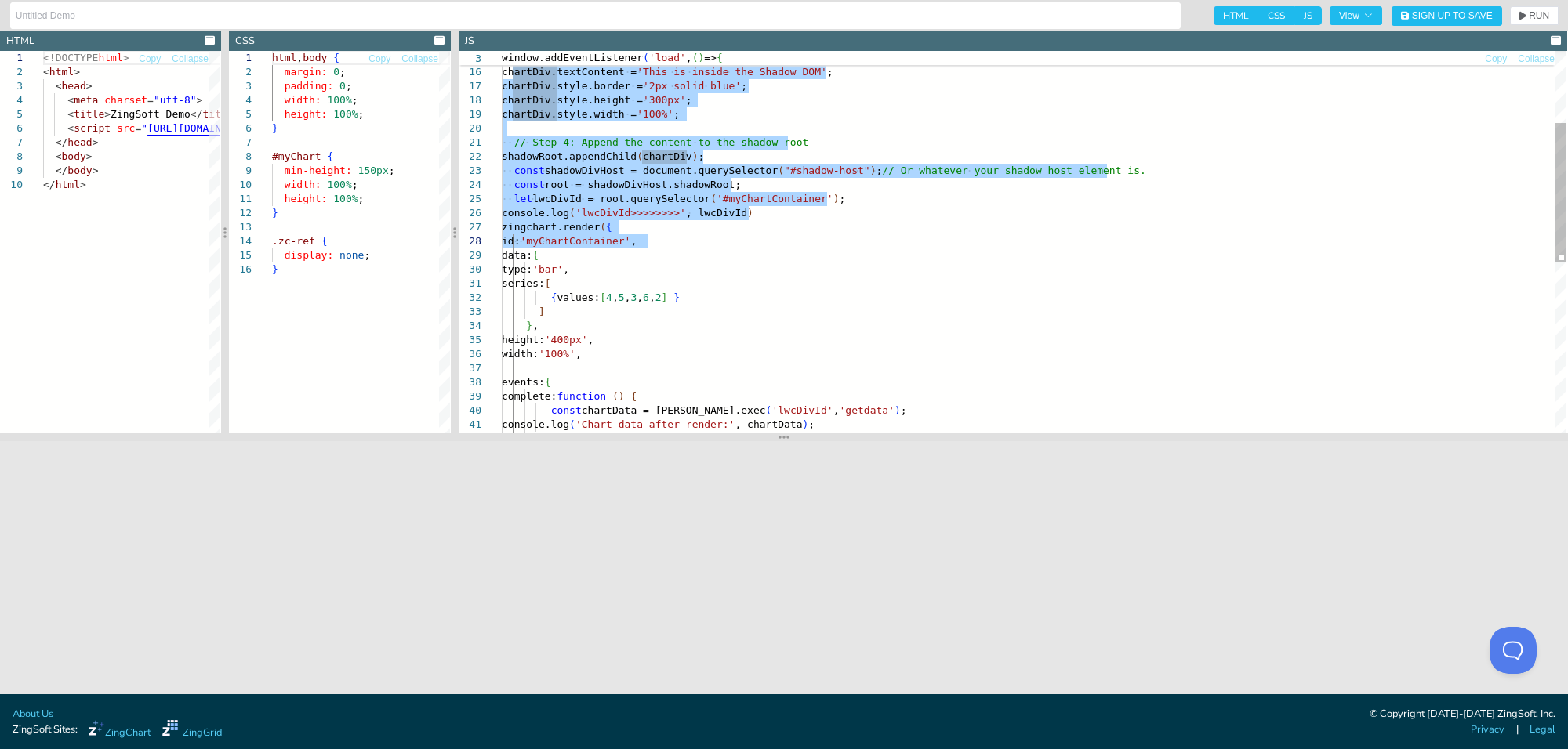
drag, startPoint x: 511, startPoint y: 73, endPoint x: 648, endPoint y: 236, distance: 212.9
click at [648, 236] on div "{ values: [ 4 , 5 , 3 , 6 , 2 ] } data: { type: 'bar' , series: [ let lwcDivId …" at bounding box center [1035, 375] width 1065 height 1045
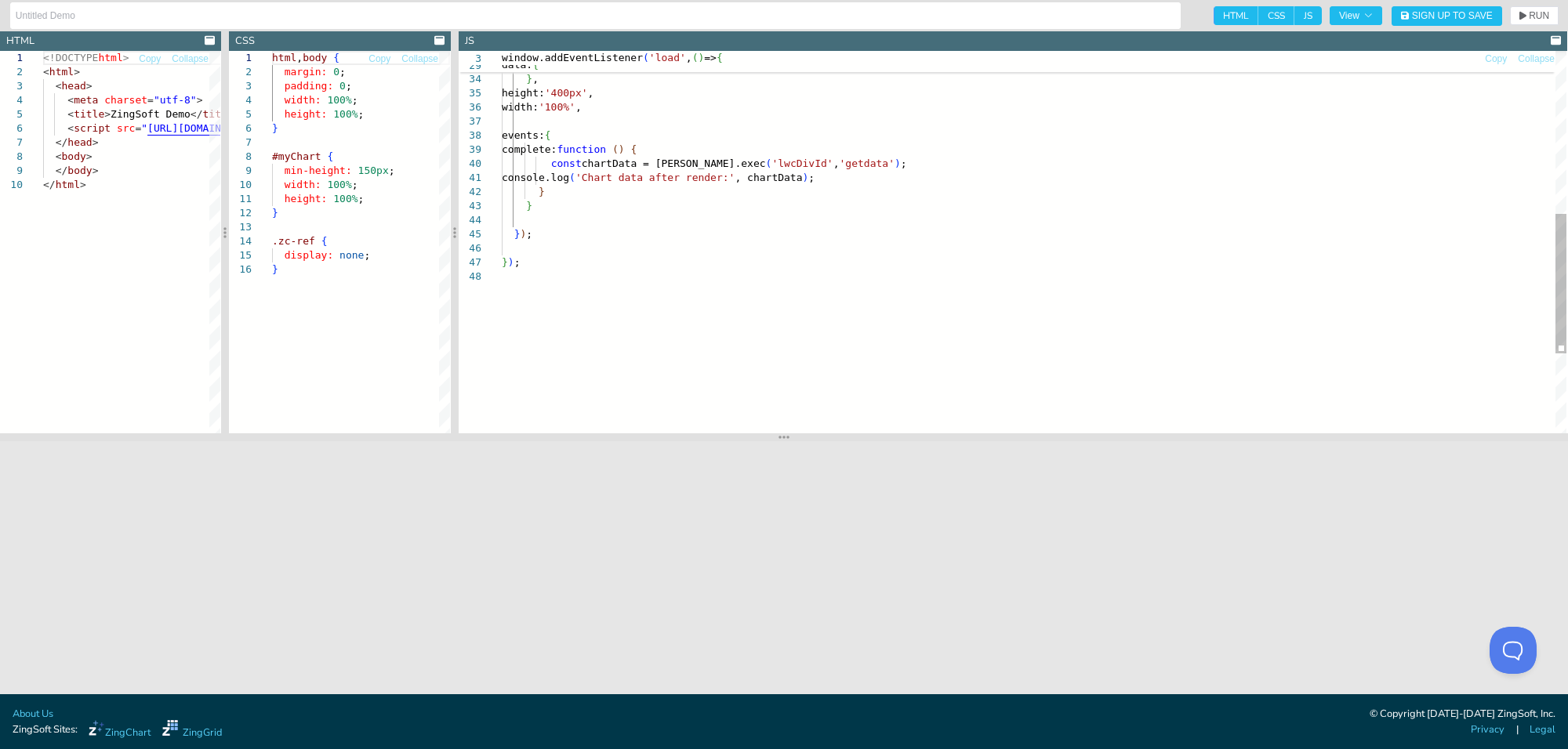
click at [574, 233] on div "{ values: [ 4 , 5 , 3 , 6 , 2 ] } ] } , height: '400px' , width: '100%' , event…" at bounding box center [1035, 129] width 1065 height 1045
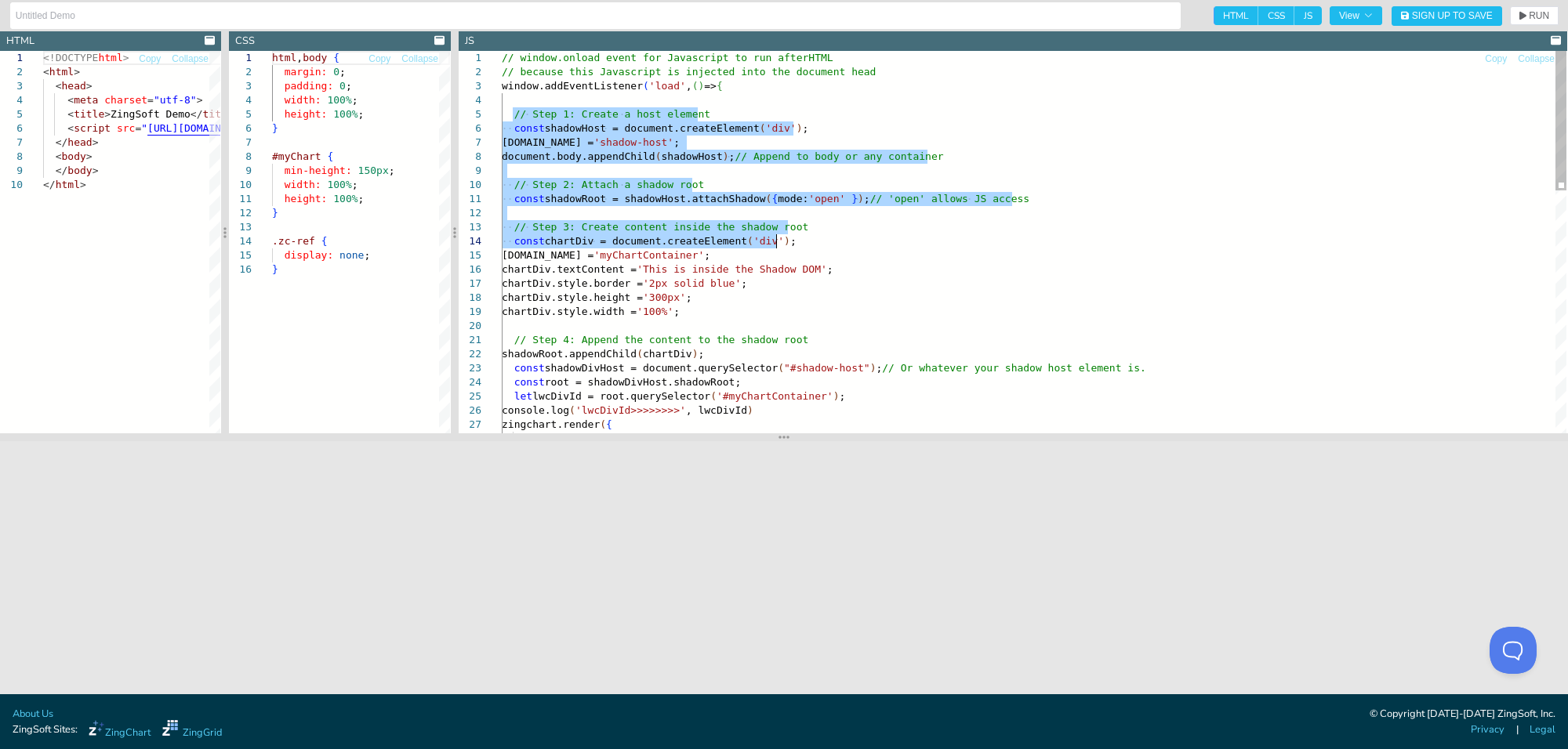
drag, startPoint x: 510, startPoint y: 115, endPoint x: 782, endPoint y: 241, distance: 299.8
click at [782, 241] on div "let lwcDivId = root.querySelector ( '#myChartContainer' ) ; console.log ( 'lwcD…" at bounding box center [1035, 573] width 1065 height 1045
type textarea "const shadowRoot = shadowHost.attachShadow({ mode: 'open' }); // 'open' allows …"
click at [738, 258] on div "let lwcDivId = root.querySelector ( '#myChartContainer' ) ; console.log ( 'lwcD…" at bounding box center [1035, 573] width 1065 height 1045
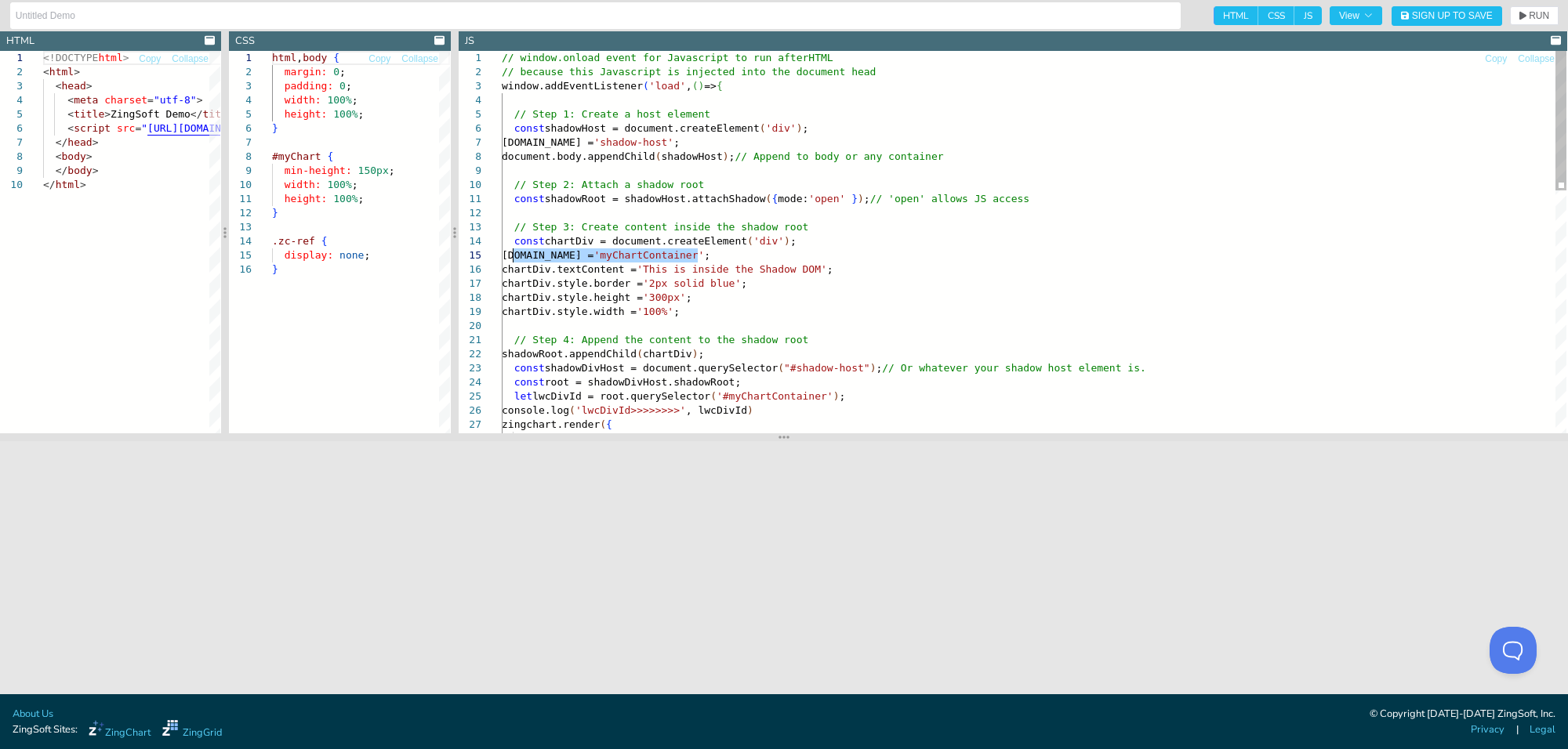
drag, startPoint x: 703, startPoint y: 253, endPoint x: 510, endPoint y: 252, distance: 193.0
click at [510, 252] on div "let lwcDivId = root.querySelector ( '#myChartContainer' ) ; console.log ( 'lwcD…" at bounding box center [1035, 573] width 1065 height 1045
